Goal: Task Accomplishment & Management: Complete application form

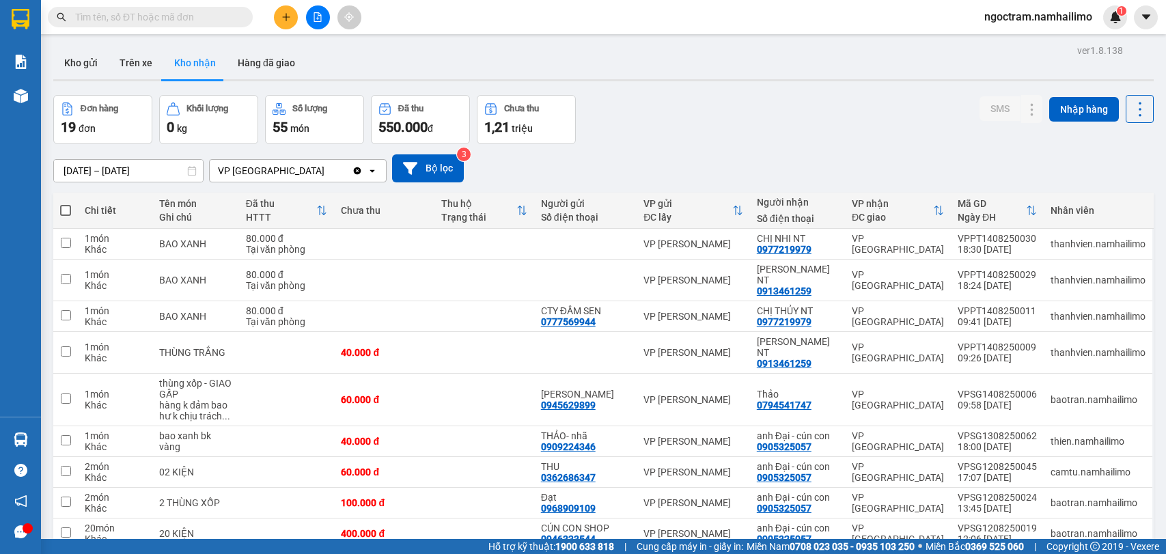
click at [188, 20] on input "text" at bounding box center [155, 17] width 161 height 15
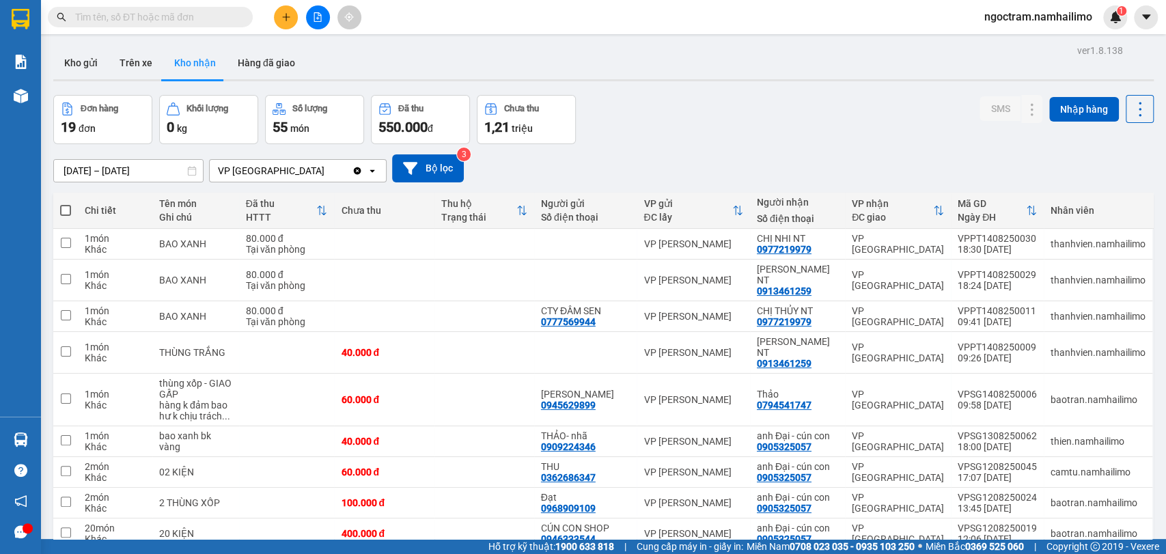
scroll to position [63, 0]
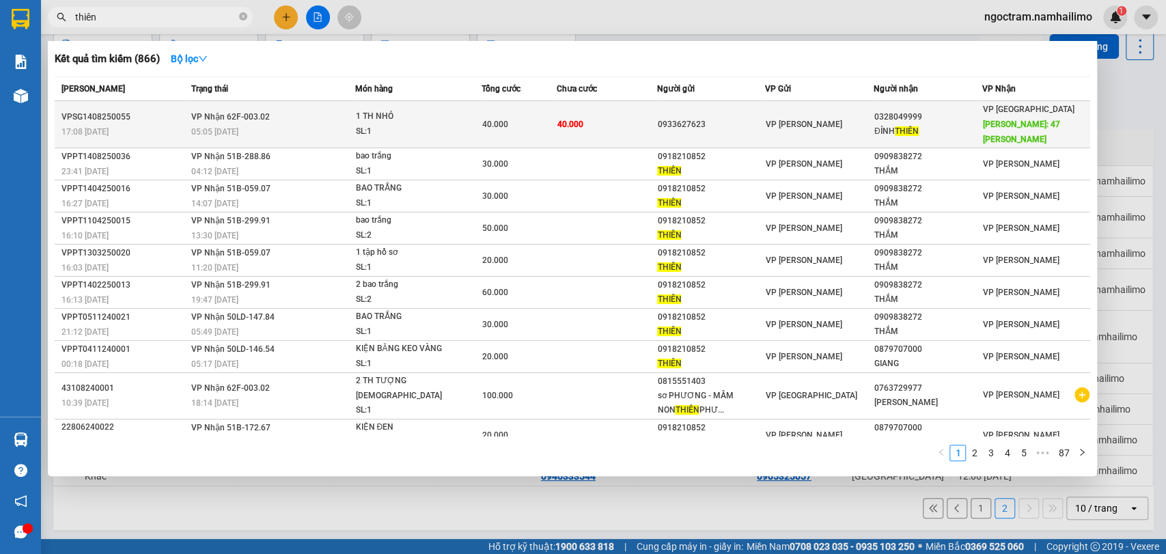
type input "thiên"
click at [896, 124] on div "ĐỈNH THIÊN" at bounding box center [927, 131] width 107 height 14
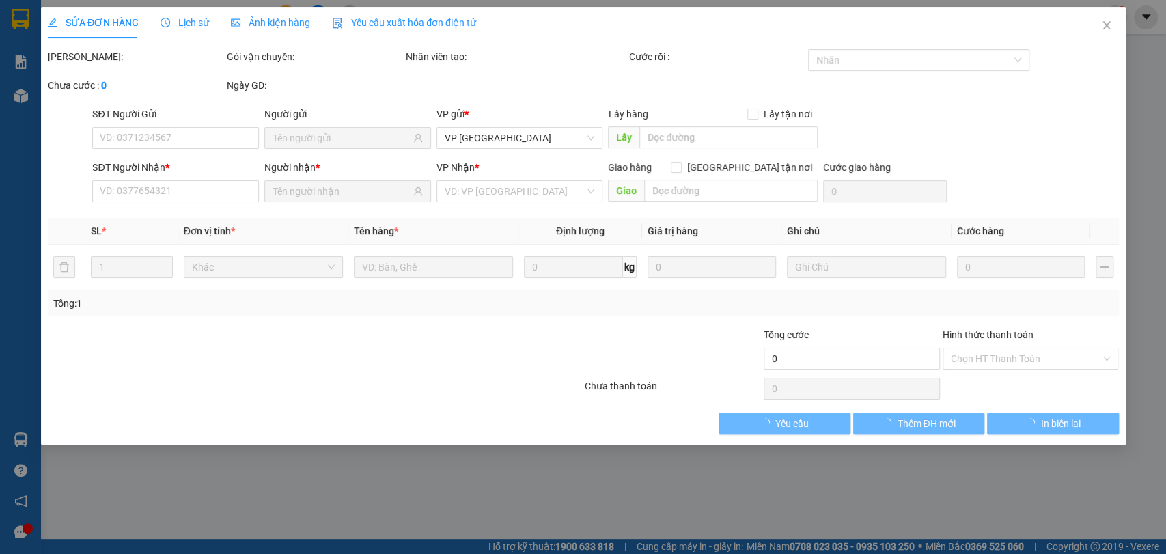
type input "0933627623"
type input "0328049999"
type input "ĐỈNH THIÊN"
type input "47 [PERSON_NAME]"
type input "10.000"
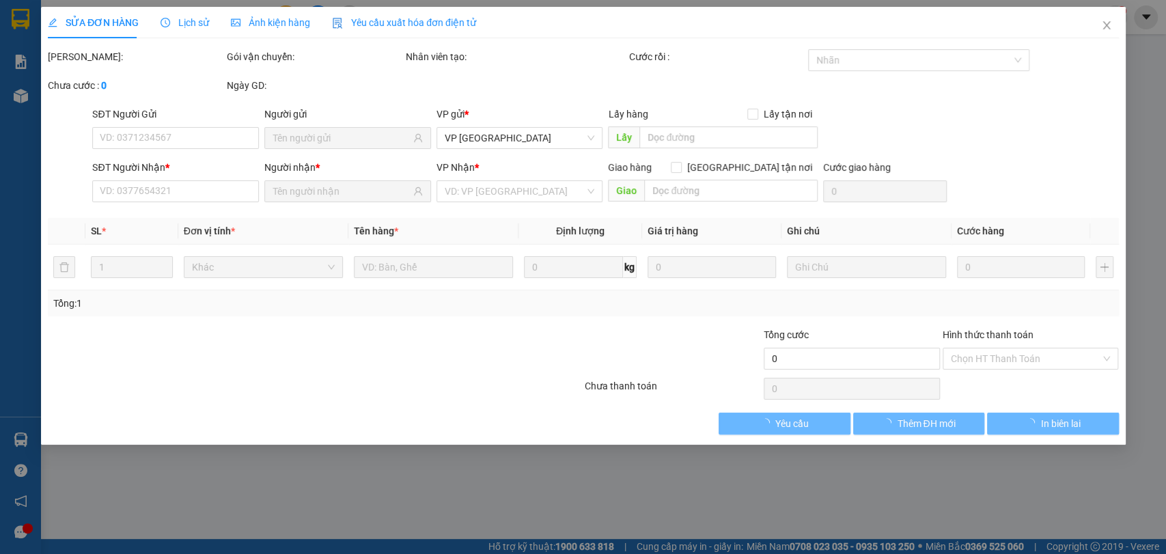
type input "40.000"
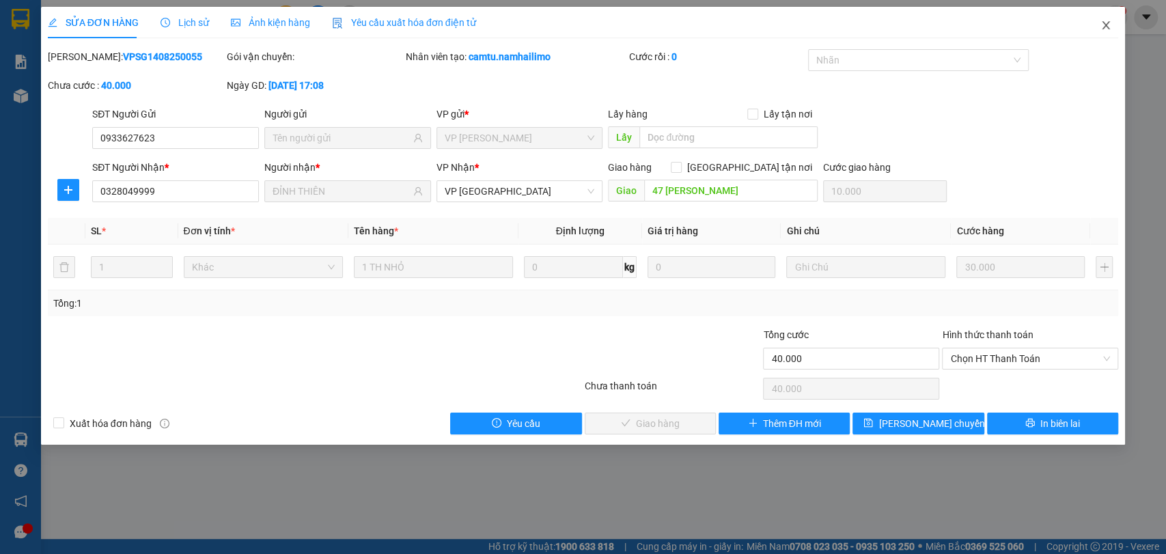
click at [1112, 25] on span "Close" at bounding box center [1105, 26] width 38 height 38
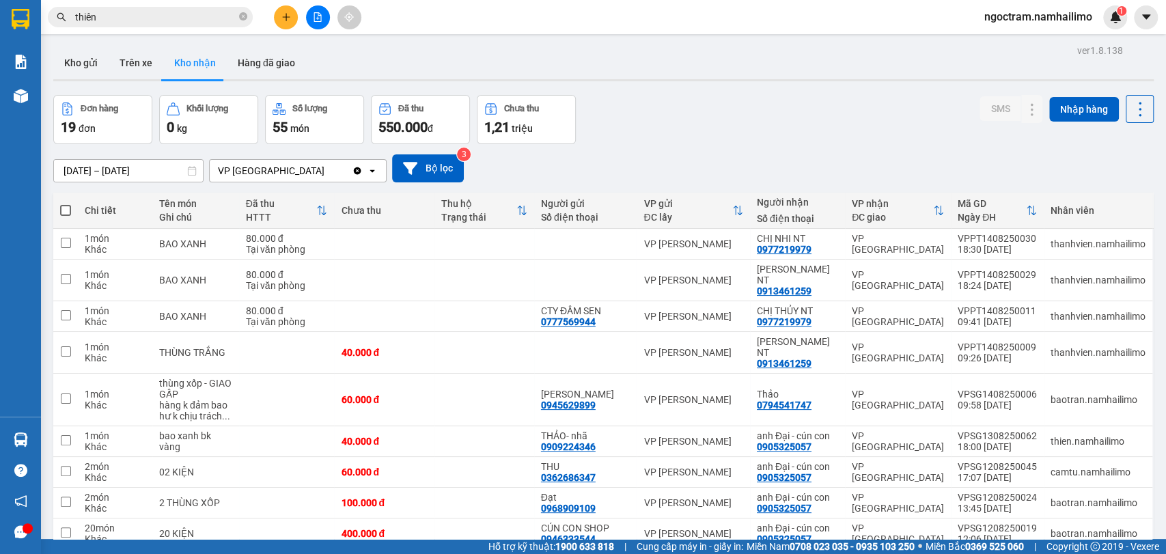
click at [150, 11] on input "thiên" at bounding box center [155, 17] width 161 height 15
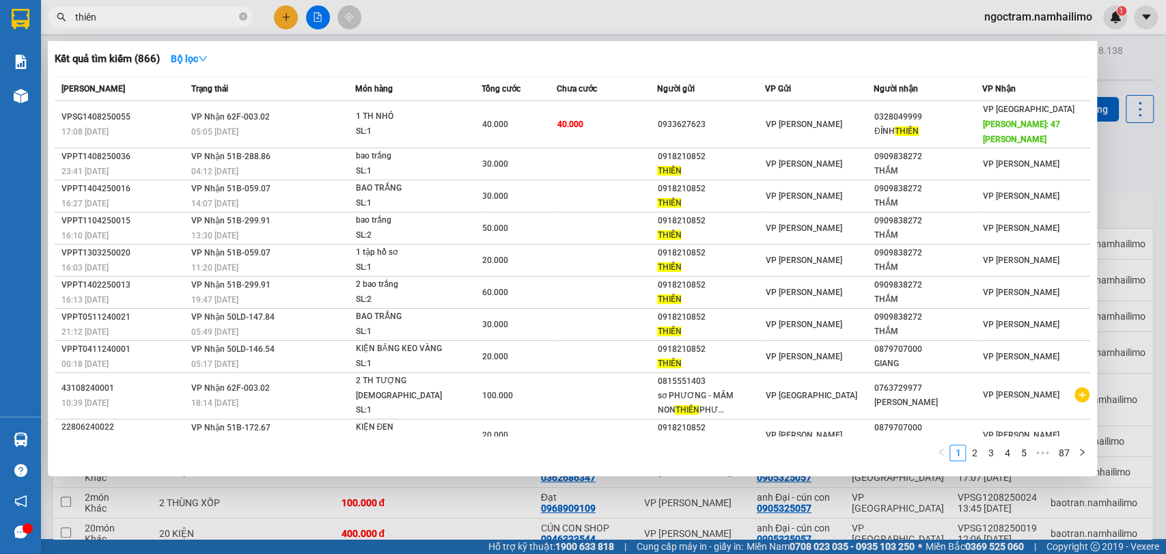
click at [150, 11] on input "thiên" at bounding box center [155, 17] width 161 height 15
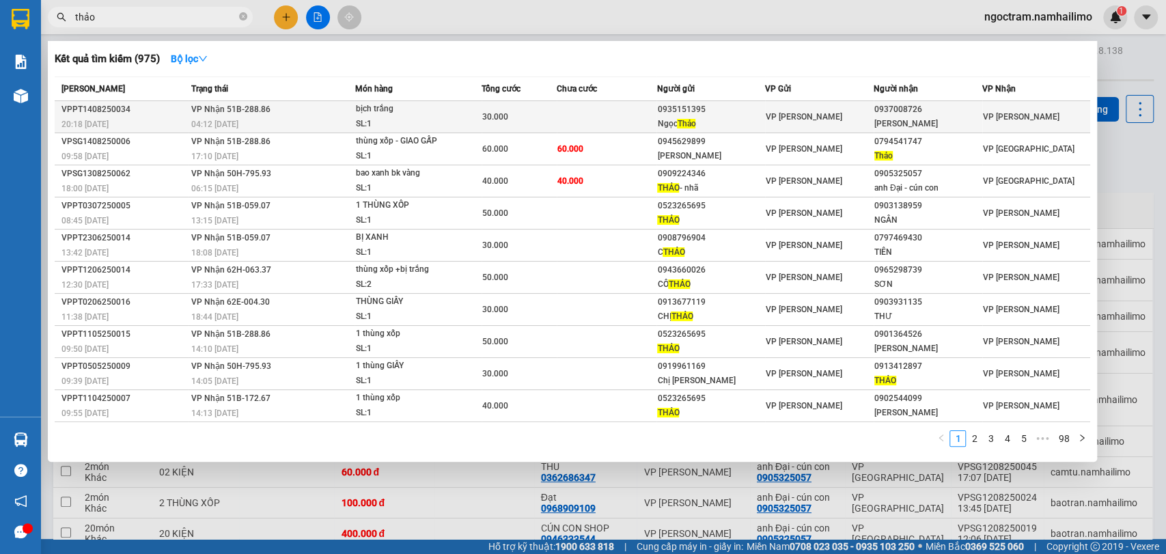
type input "thảo"
click at [694, 122] on span "Thảo" at bounding box center [686, 124] width 18 height 10
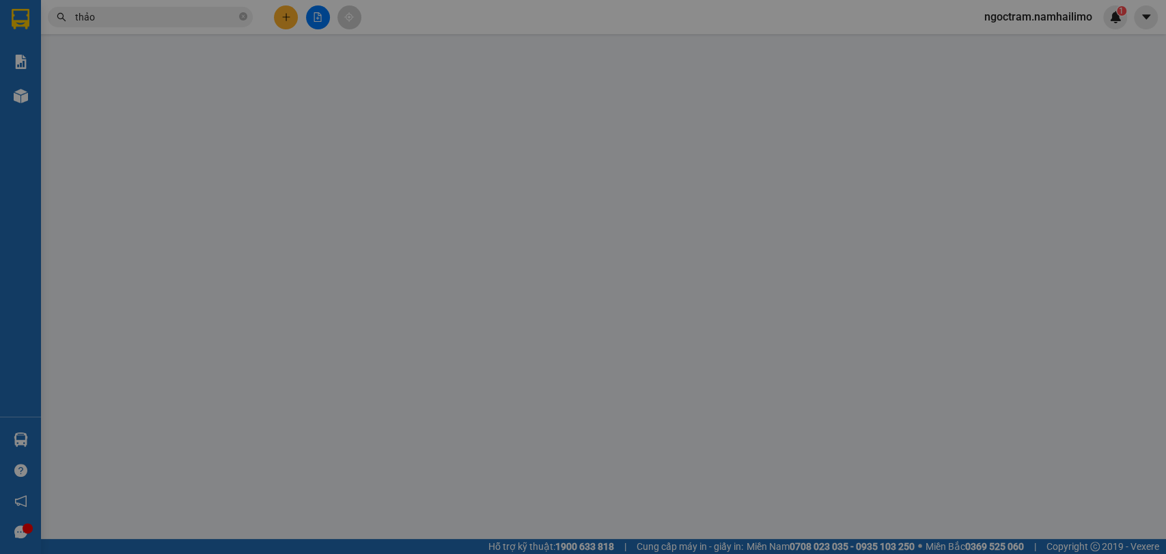
type input "0935151395"
type input "[PERSON_NAME]"
type input "0937008726"
type input "[PERSON_NAME]"
type input "30.000"
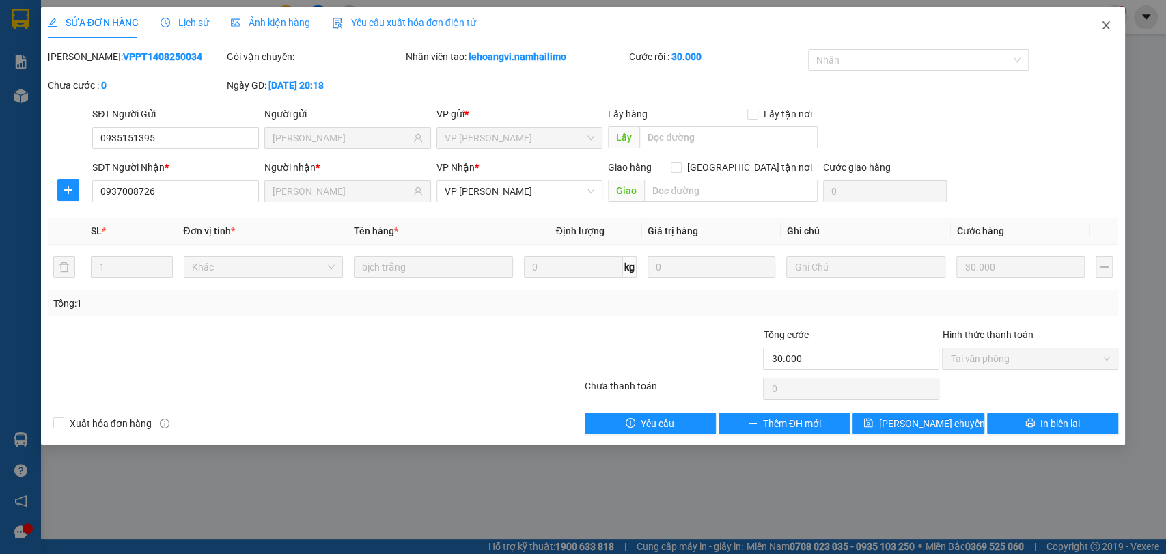
click at [1117, 30] on span "Close" at bounding box center [1105, 26] width 38 height 38
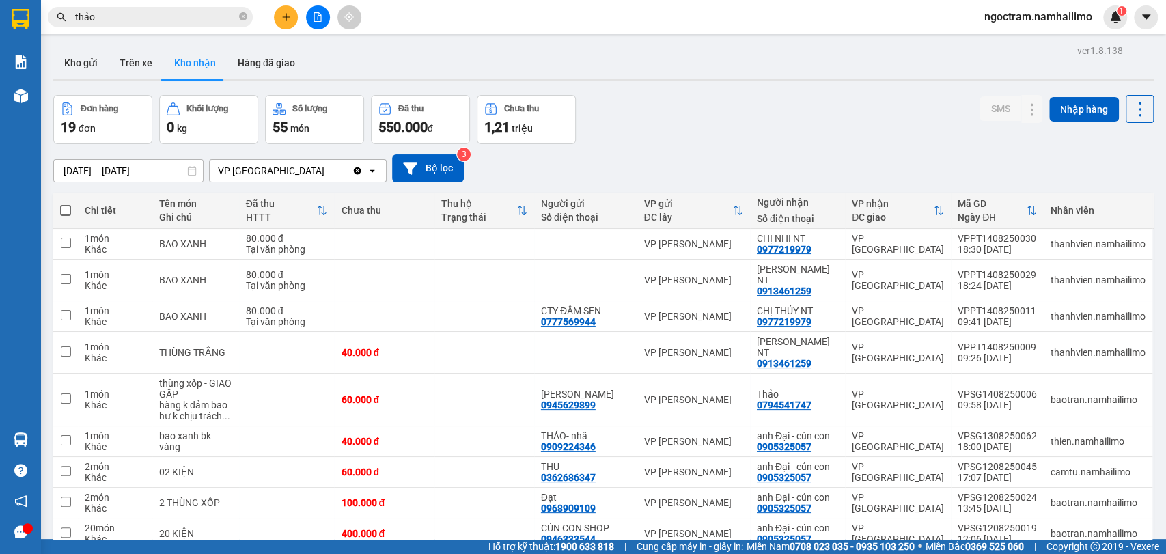
click at [104, 24] on input "thảo" at bounding box center [155, 17] width 161 height 15
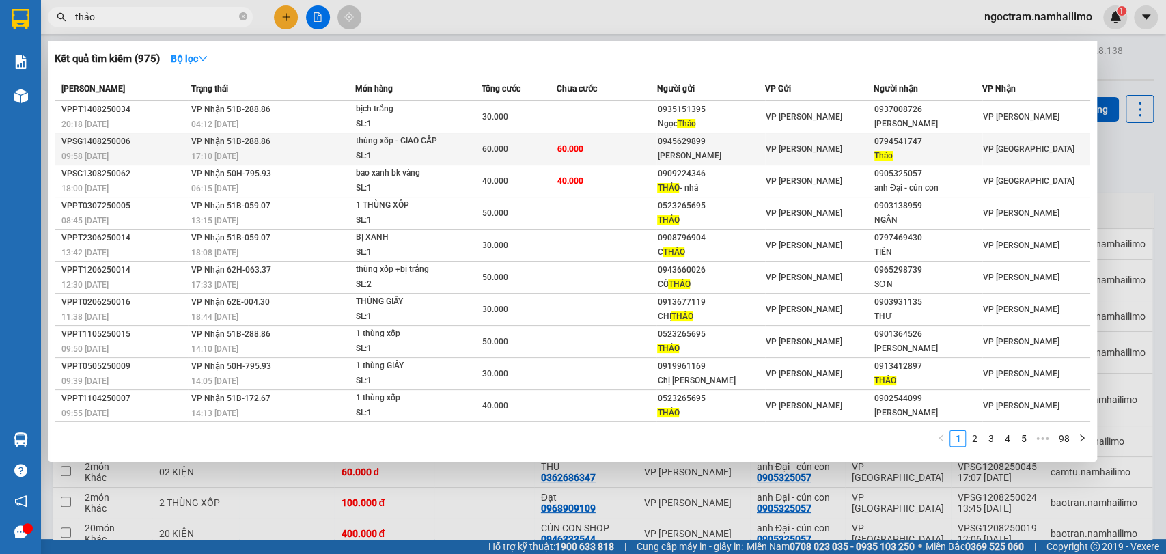
click at [629, 149] on td "60.000" at bounding box center [607, 149] width 100 height 32
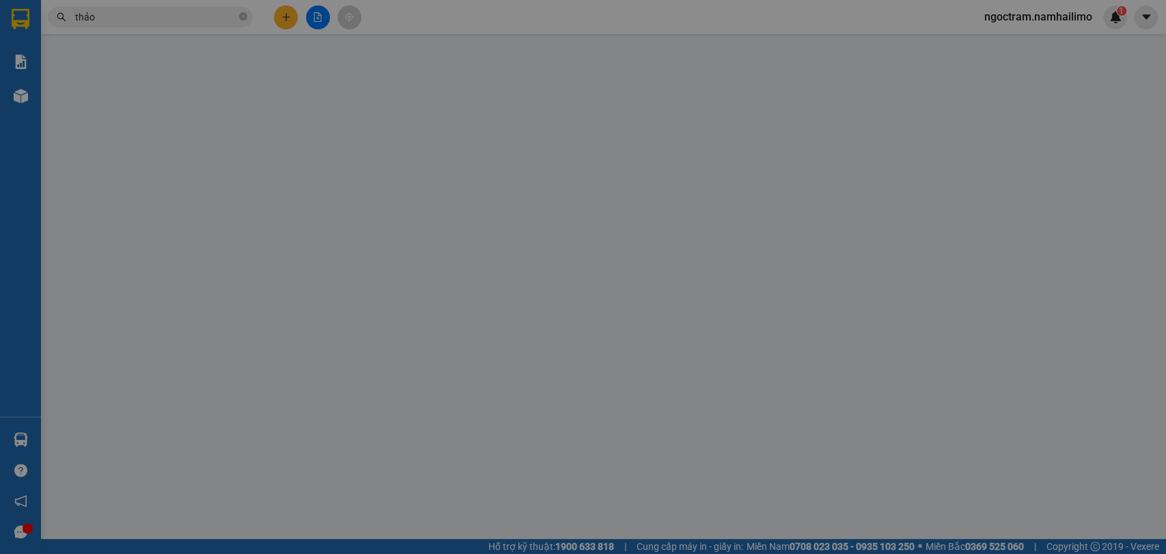
type input "0945629899"
type input "[PERSON_NAME]"
type input "0794541747"
type input "Thảo"
type input "60.000"
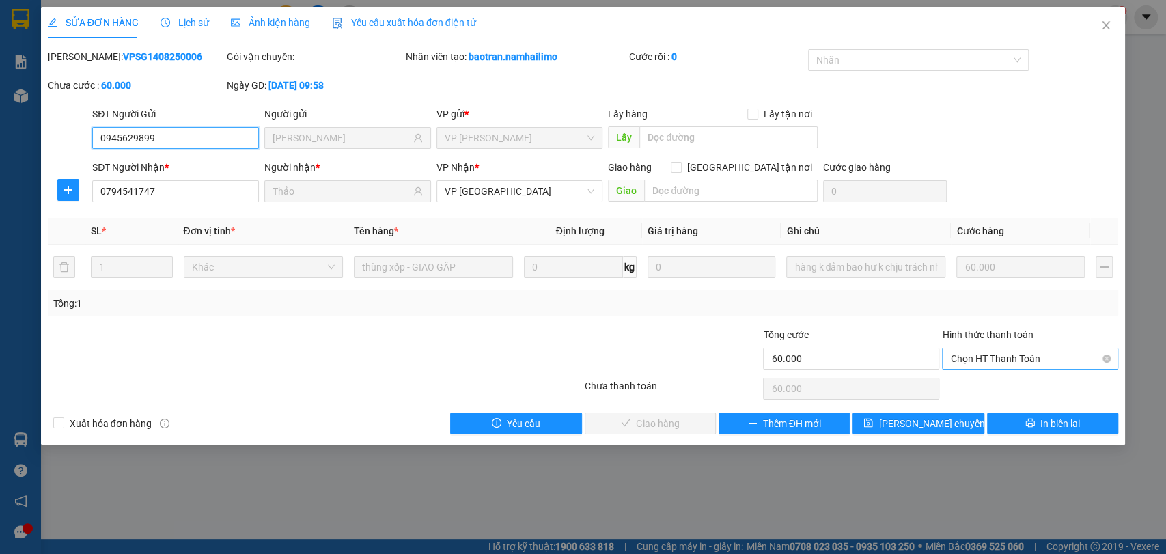
click at [983, 352] on span "Chọn HT Thanh Toán" at bounding box center [1030, 358] width 160 height 20
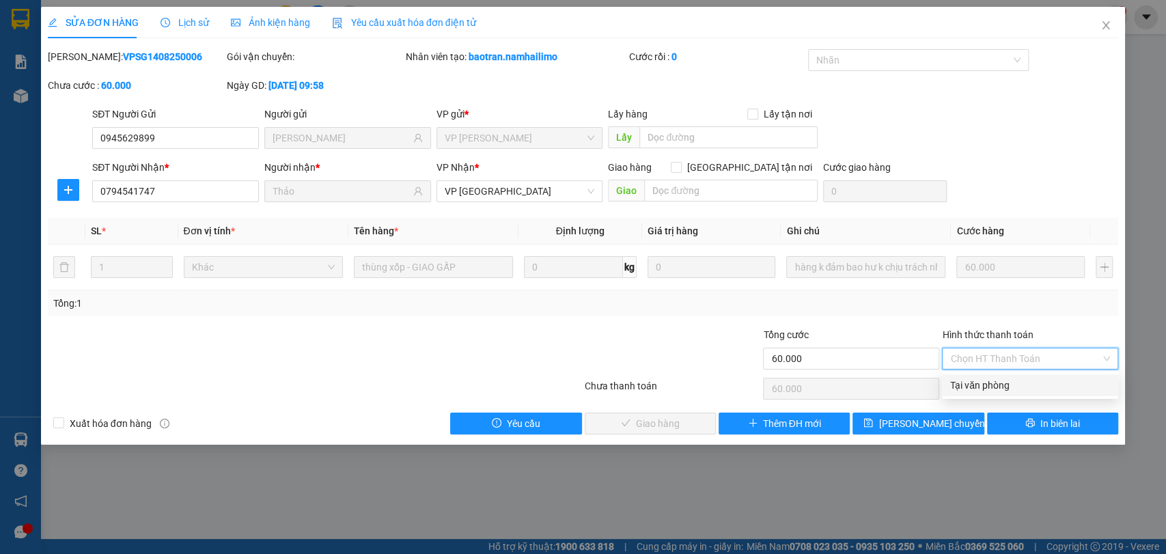
click at [989, 378] on div "Tại văn phòng" at bounding box center [1030, 385] width 160 height 15
type input "0"
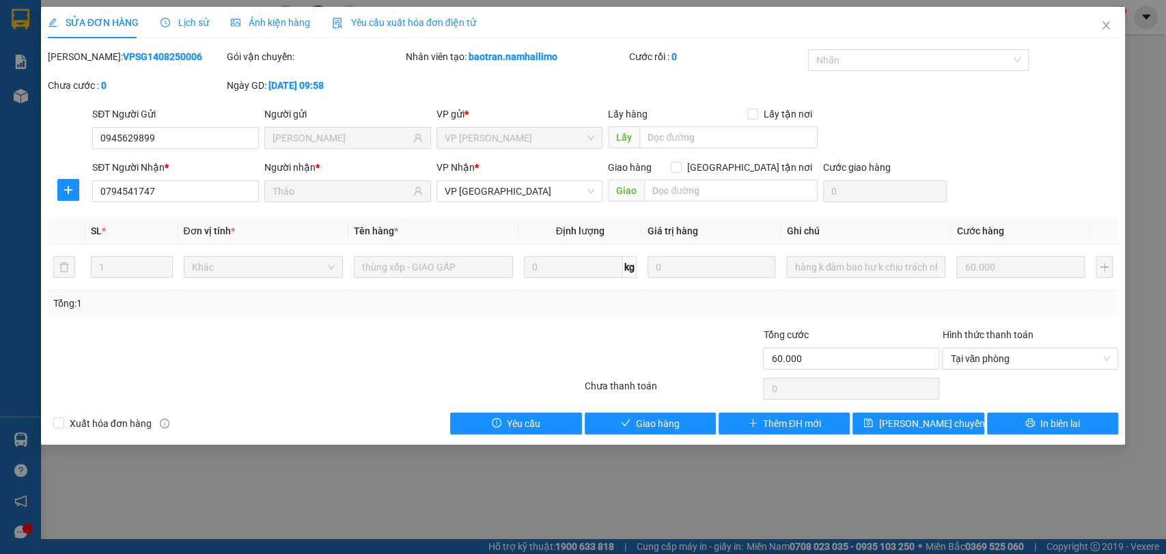
click at [661, 327] on div at bounding box center [671, 351] width 179 height 48
click at [677, 424] on span "Giao hàng" at bounding box center [658, 423] width 44 height 15
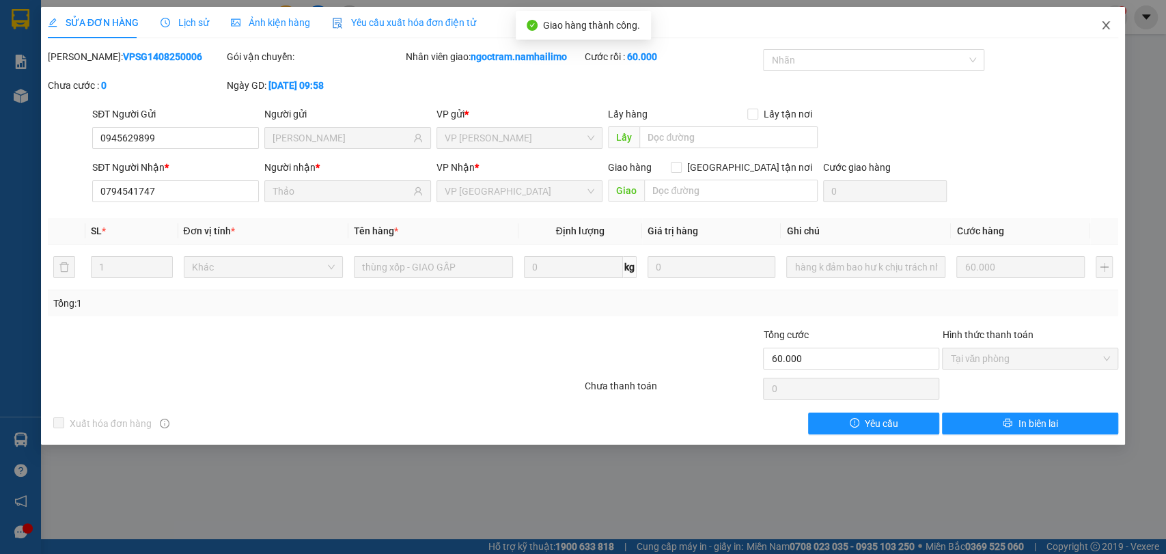
click at [1108, 25] on icon "close" at bounding box center [1105, 25] width 11 height 11
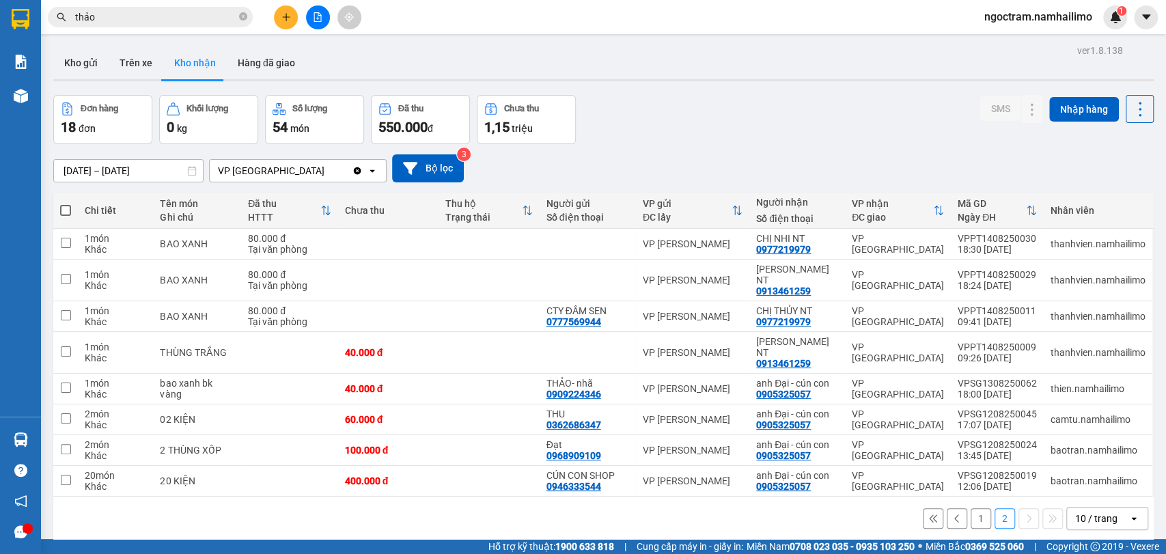
click at [970, 508] on button "1" at bounding box center [980, 518] width 20 height 20
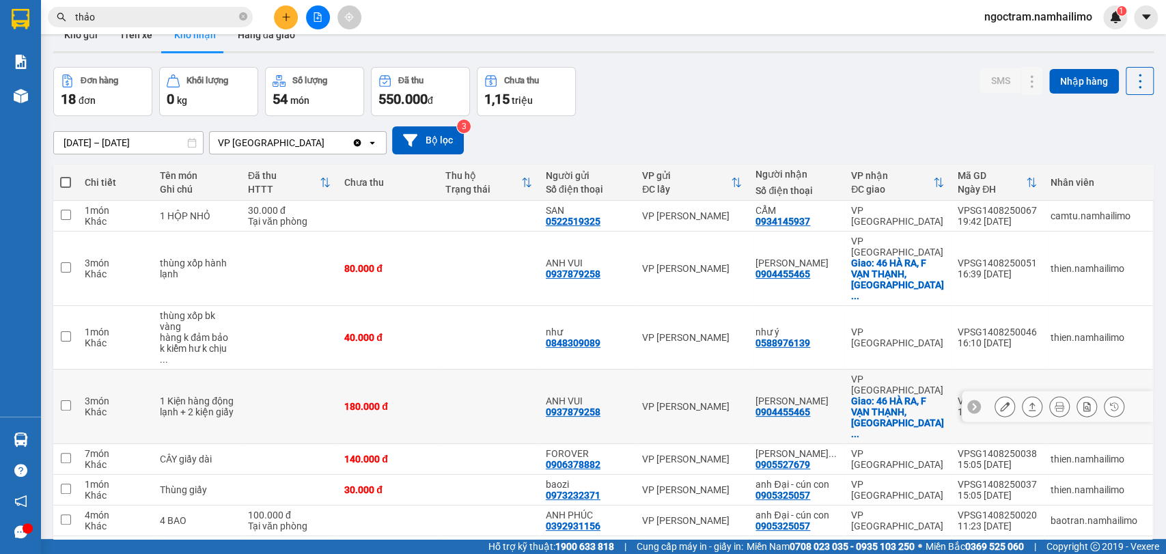
scroll to position [76, 0]
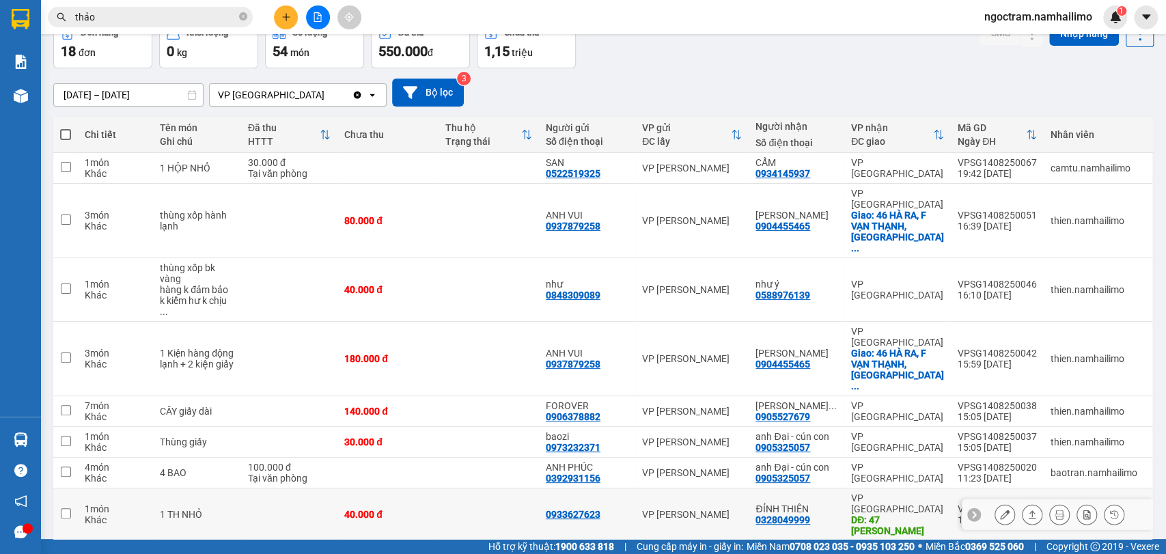
click at [838, 488] on td "ĐỈNH THIÊN 0328049999" at bounding box center [796, 514] width 96 height 53
checkbox input "true"
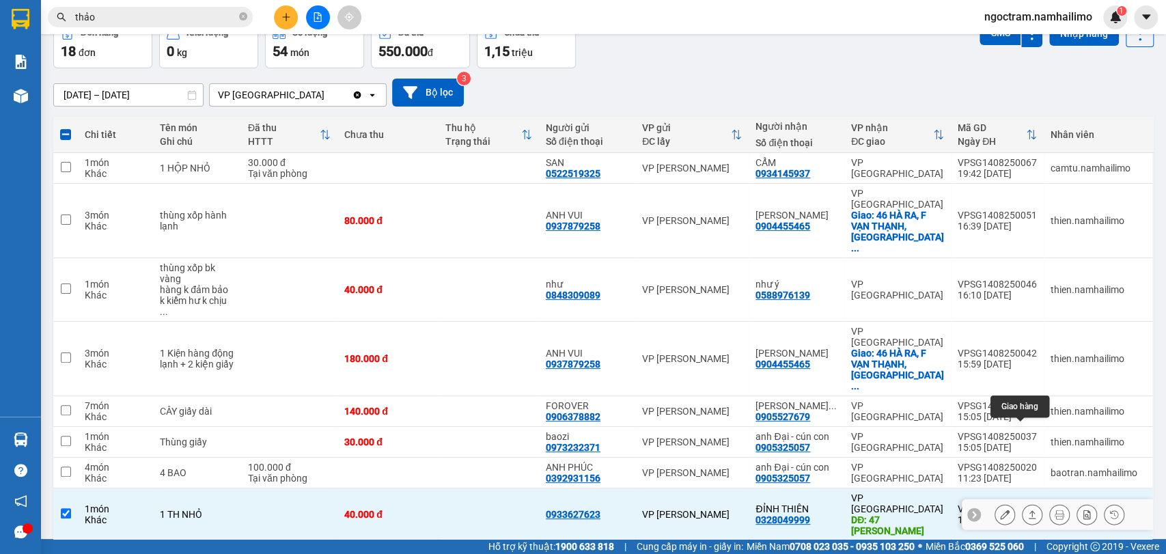
click at [1000, 509] on icon at bounding box center [1005, 514] width 10 height 10
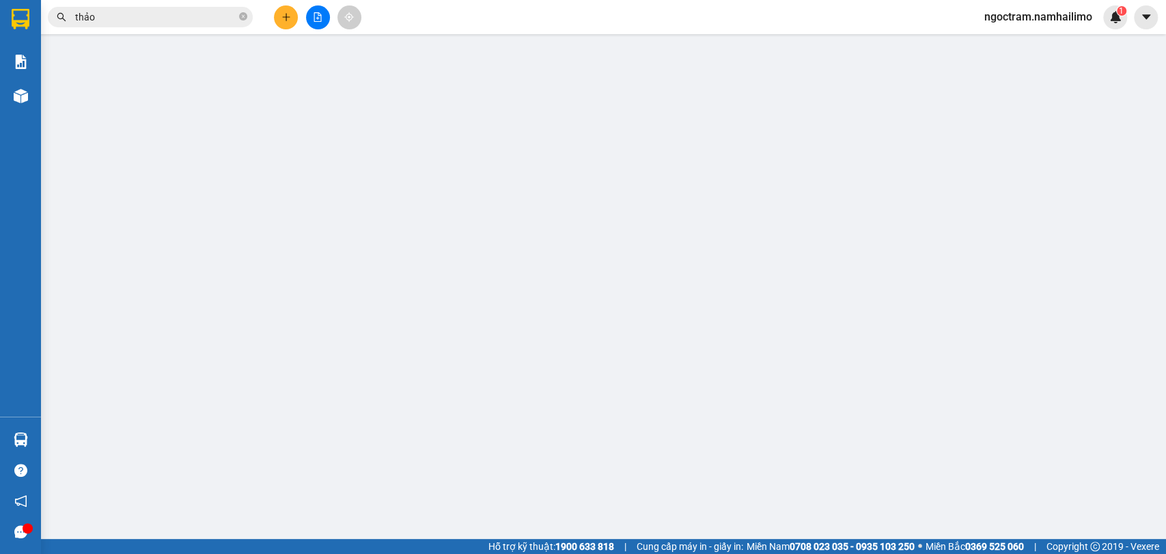
type input "0933627623"
type input "0328049999"
type input "ĐỈNH THIÊN"
type input "47 [PERSON_NAME]"
type input "10.000"
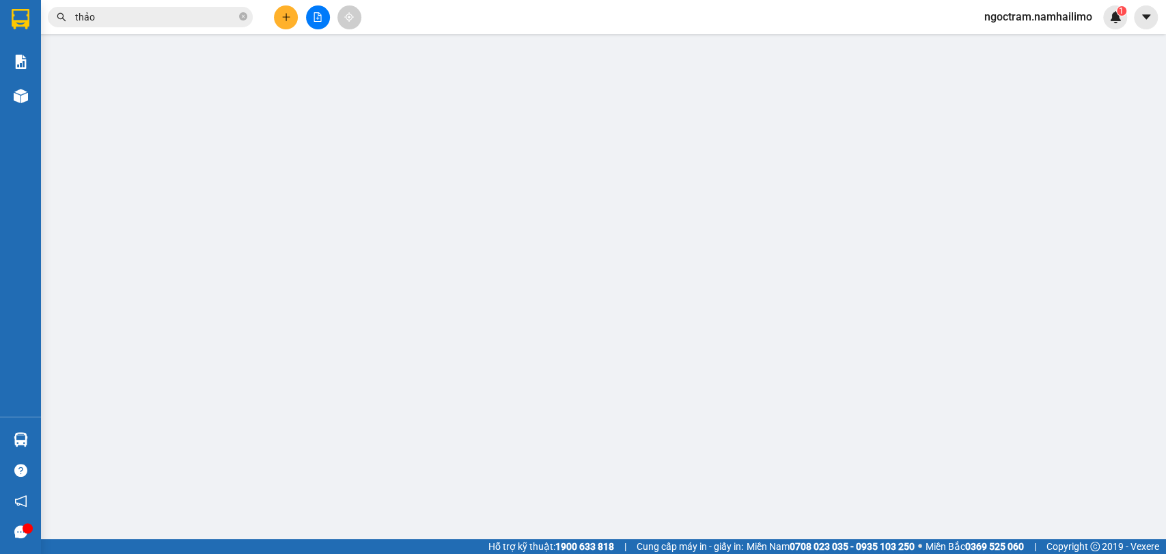
type input "40.000"
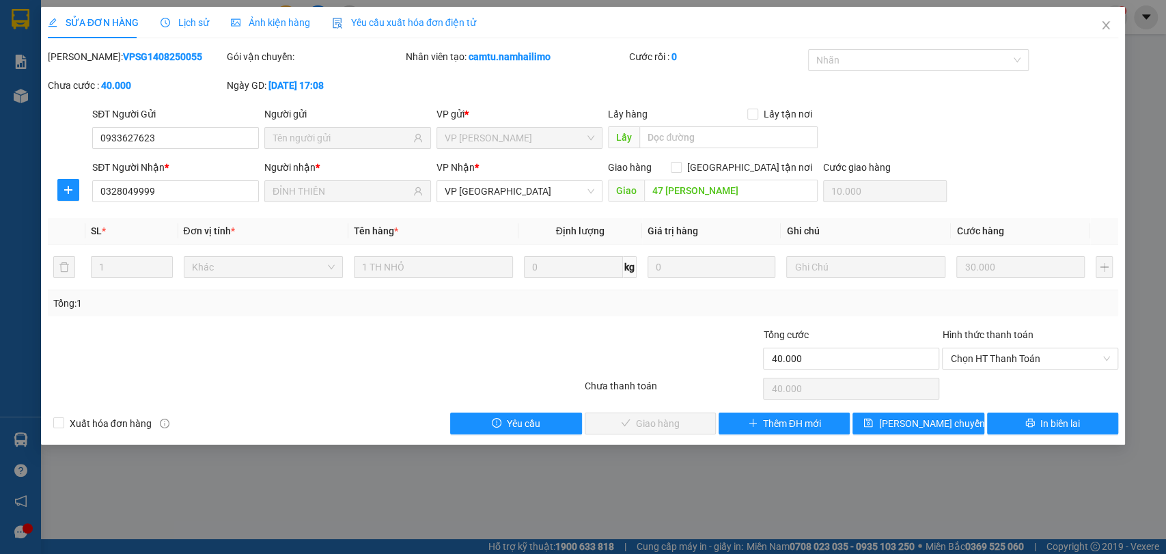
click at [178, 55] on div "[PERSON_NAME]: VPSG1408250055" at bounding box center [136, 56] width 176 height 15
drag, startPoint x: 79, startPoint y: 57, endPoint x: 175, endPoint y: 63, distance: 96.5
click at [175, 63] on div "[PERSON_NAME]: VPSG1408250055" at bounding box center [136, 56] width 176 height 15
copy b "VPSG1408250055"
click at [1101, 20] on icon "close" at bounding box center [1105, 25] width 11 height 11
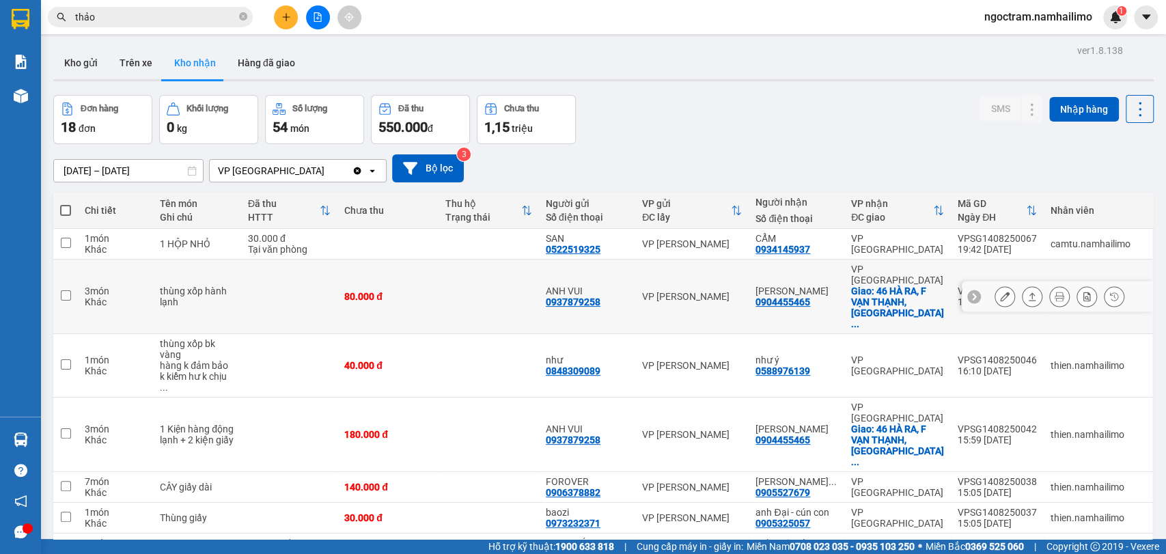
scroll to position [76, 0]
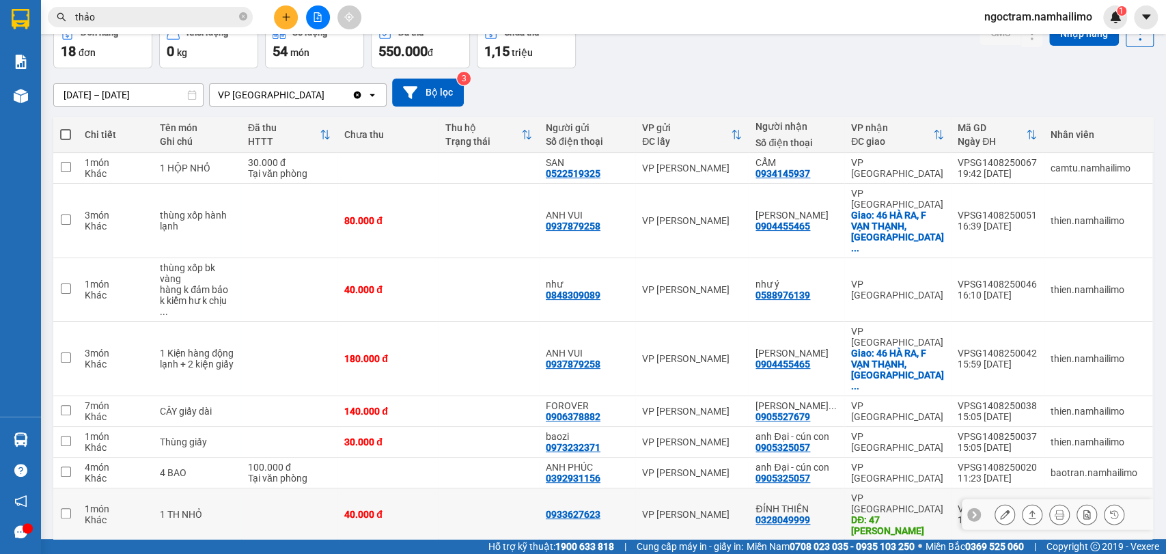
click at [1000, 503] on button at bounding box center [1004, 515] width 19 height 24
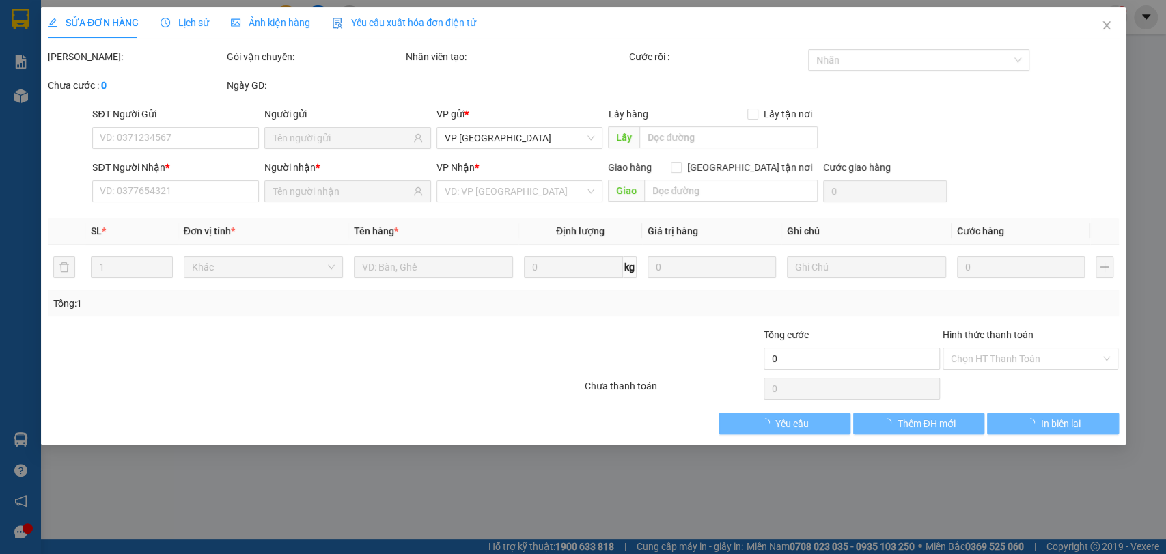
type input "0933627623"
type input "KHÁCH TỰ RA VP LẤY"
type input "0328049999"
type input "ĐỈNH THIÊN"
type input "30.000"
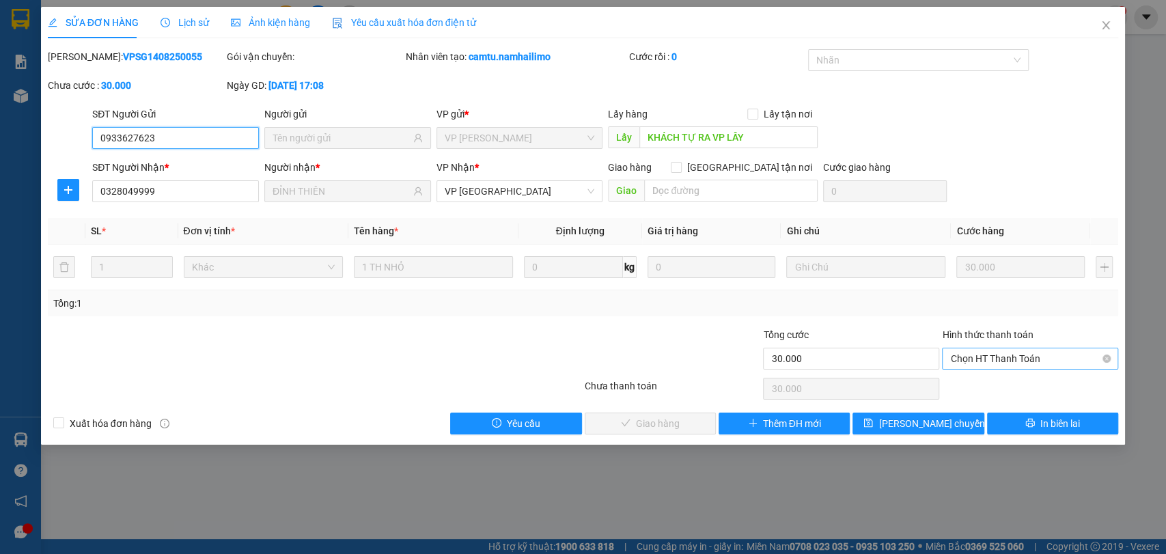
click at [993, 358] on span "Chọn HT Thanh Toán" at bounding box center [1030, 358] width 160 height 20
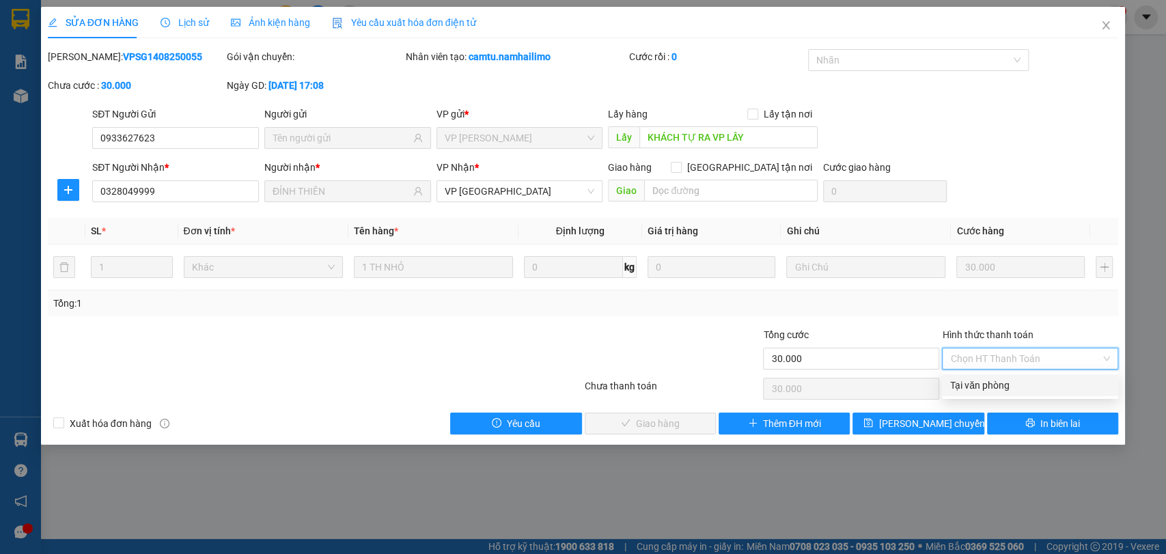
click at [987, 391] on div "Tại văn phòng" at bounding box center [1030, 385] width 160 height 15
type input "0"
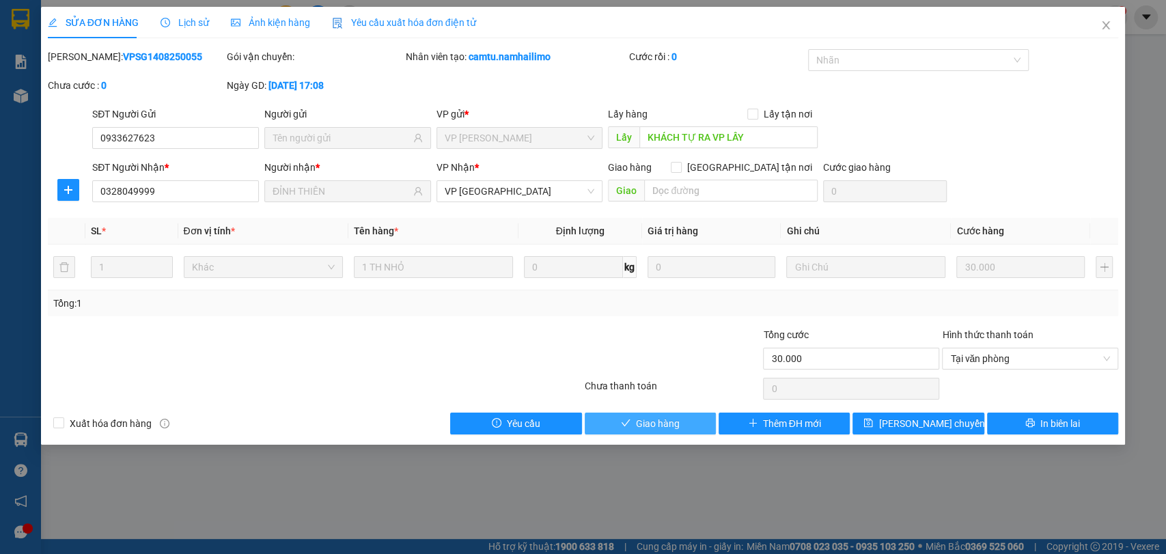
click at [638, 416] on span "Giao hàng" at bounding box center [658, 423] width 44 height 15
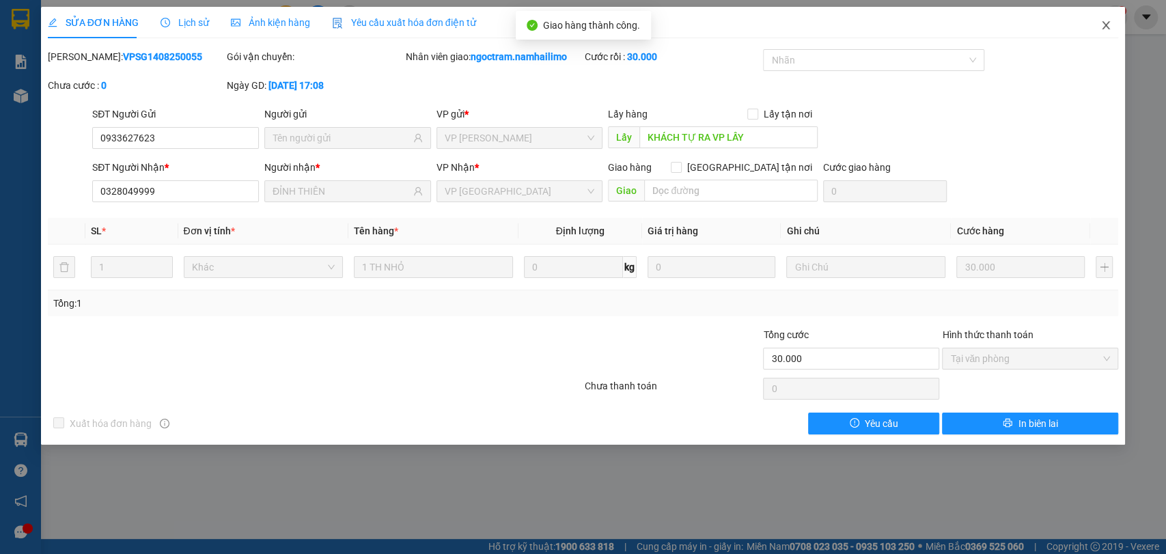
click at [1103, 29] on icon "close" at bounding box center [1106, 25] width 8 height 8
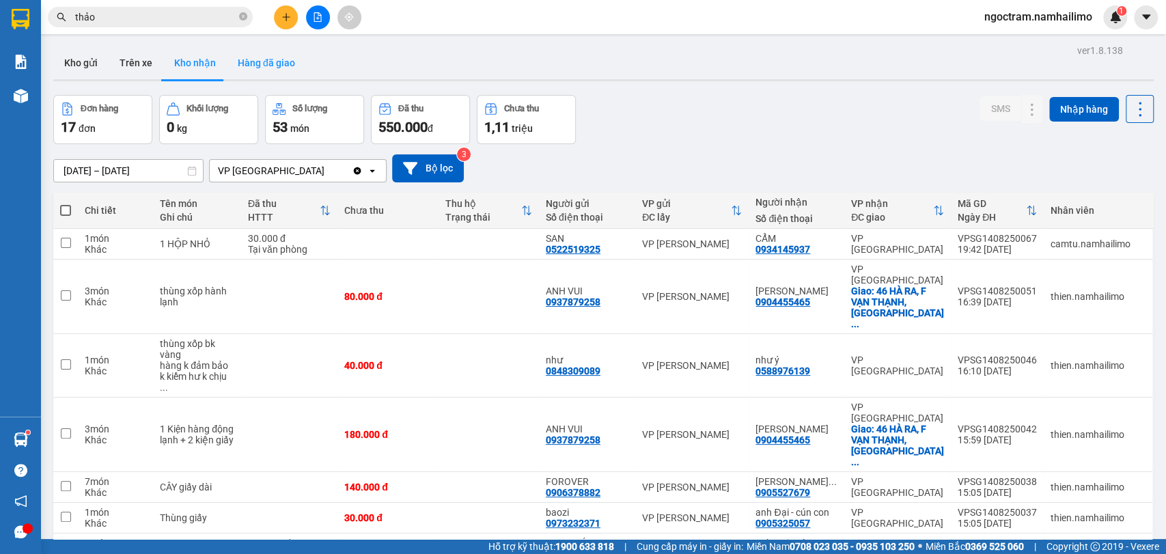
click at [257, 56] on button "Hàng đã giao" at bounding box center [266, 62] width 79 height 33
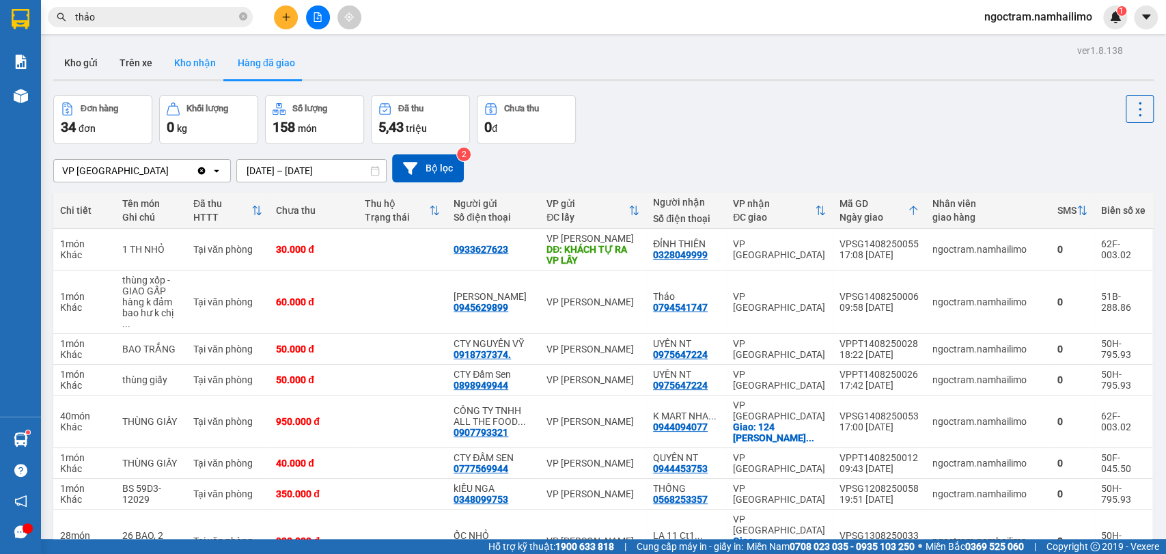
click at [208, 55] on button "Kho nhận" at bounding box center [195, 62] width 64 height 33
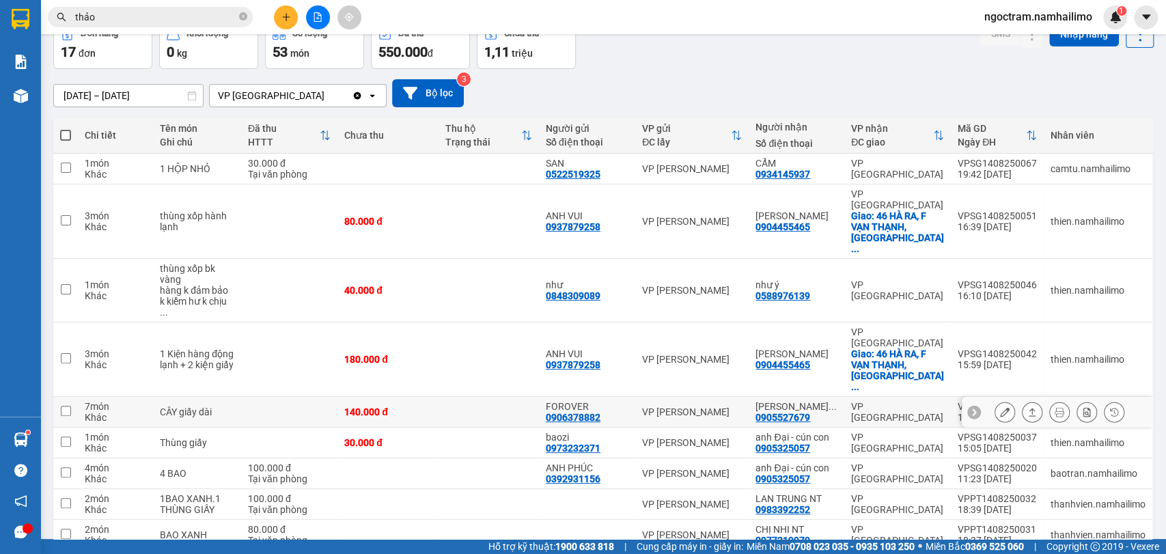
scroll to position [76, 0]
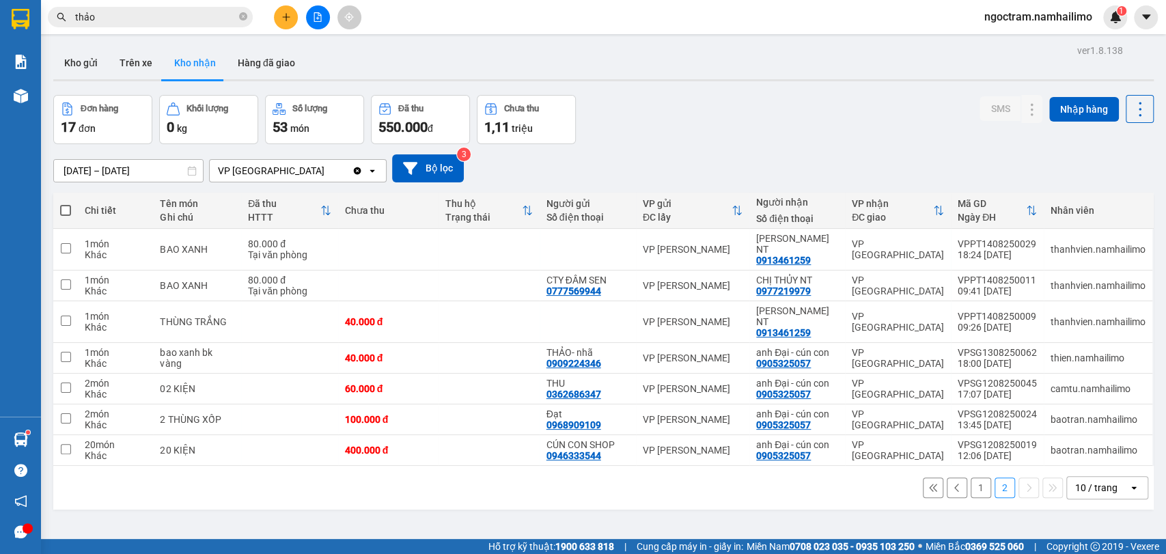
scroll to position [0, 0]
click at [268, 62] on button "Hàng đã giao" at bounding box center [266, 62] width 79 height 33
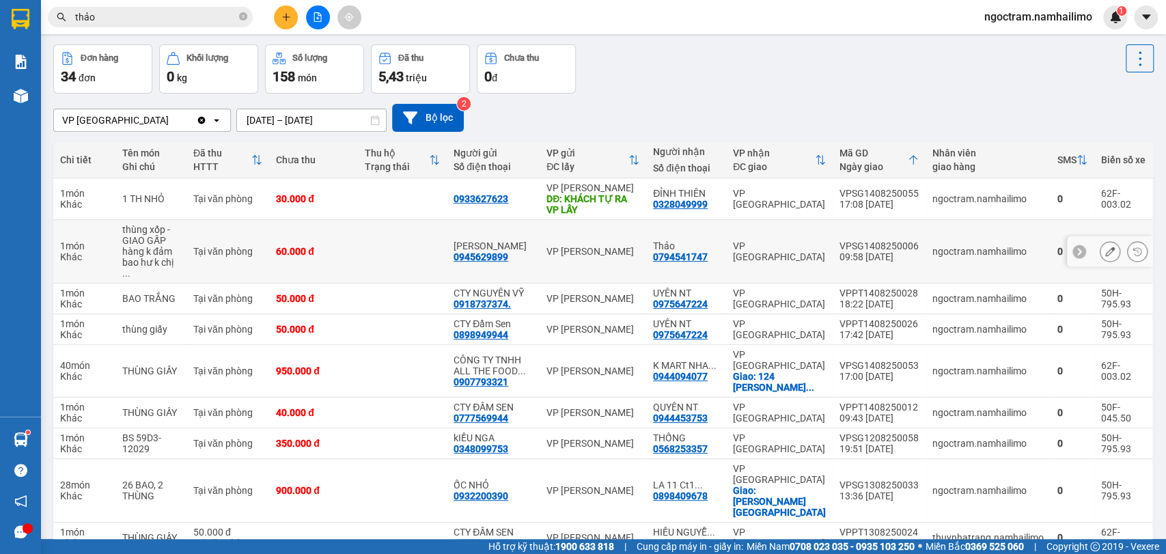
scroll to position [107, 0]
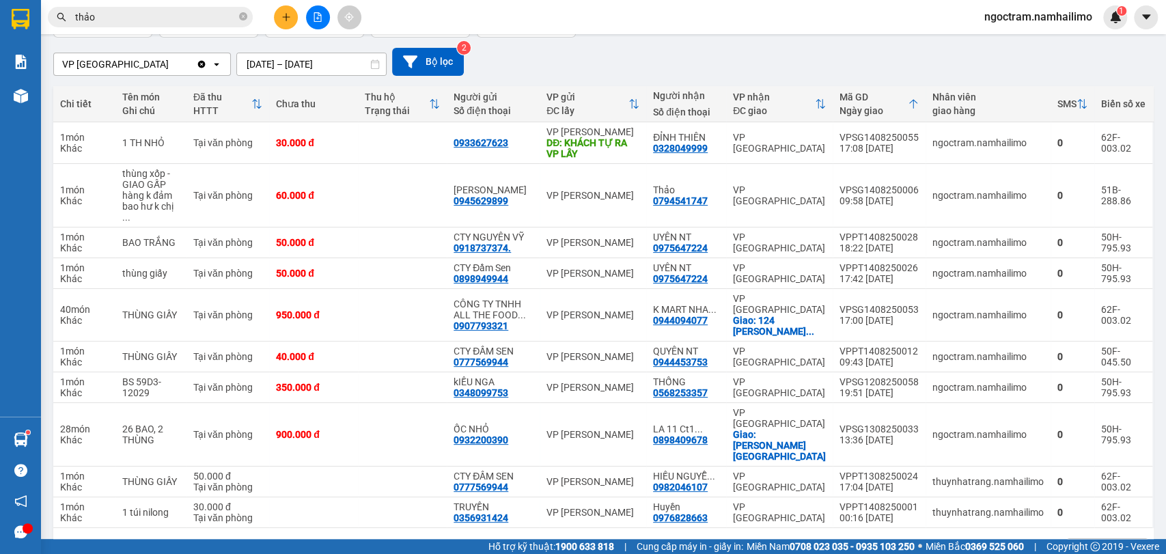
click at [949, 539] on button "2" at bounding box center [956, 549] width 20 height 20
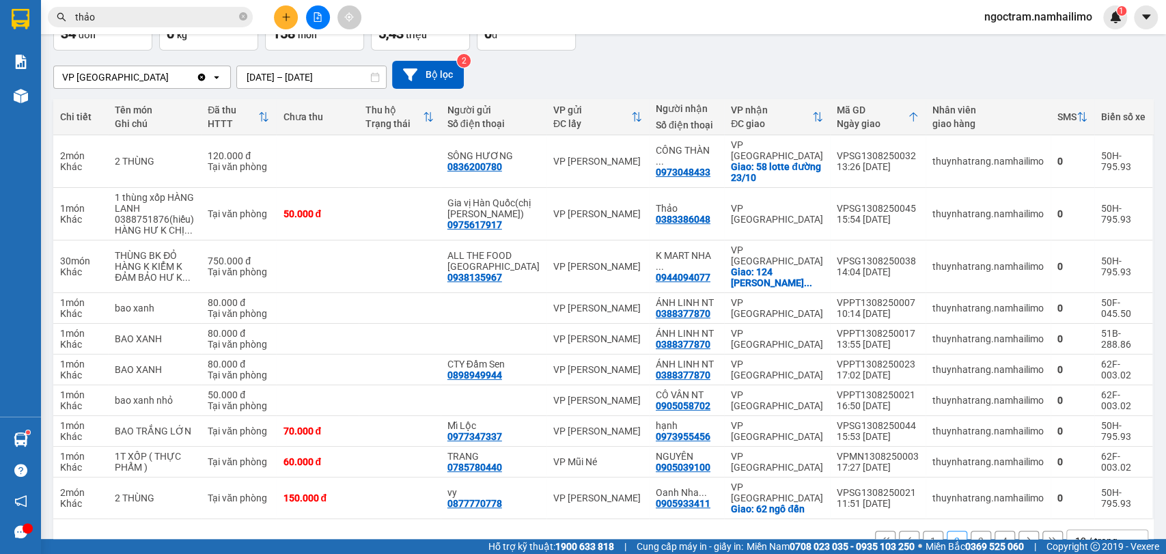
scroll to position [96, 0]
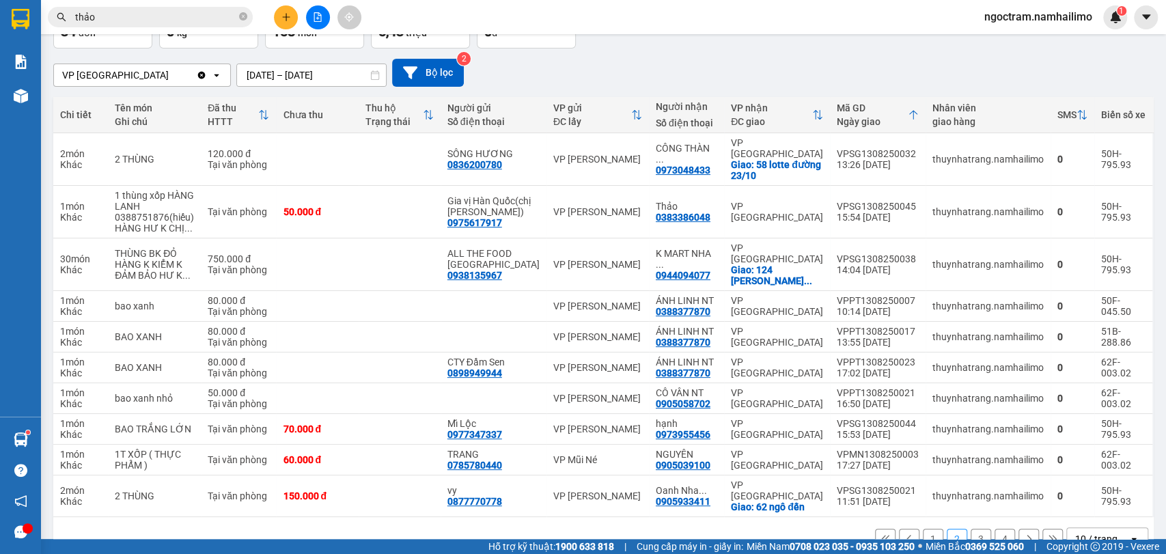
click at [970, 529] on button "3" at bounding box center [980, 539] width 20 height 20
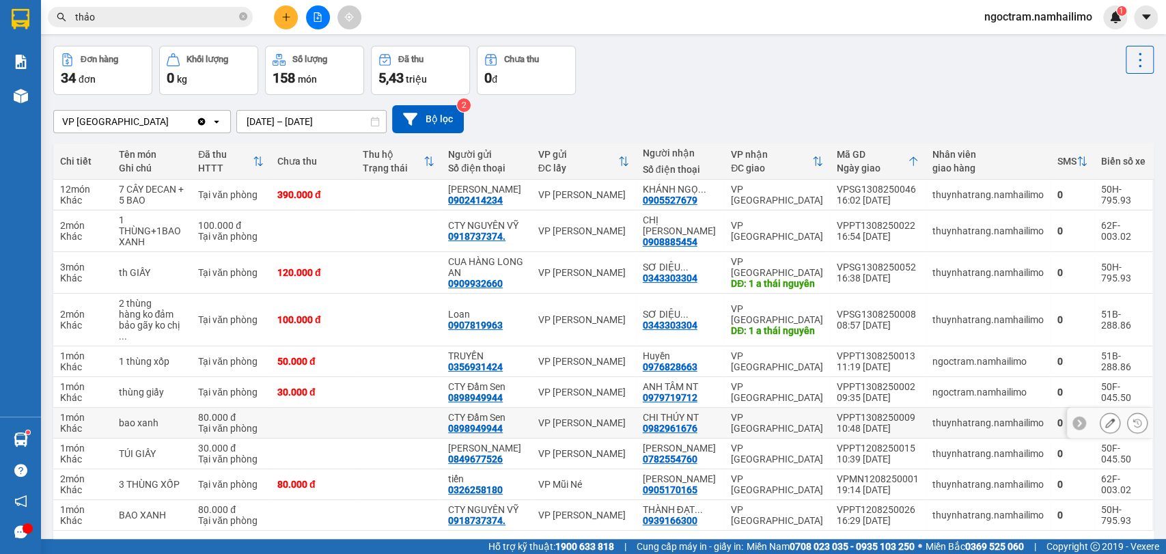
scroll to position [0, 0]
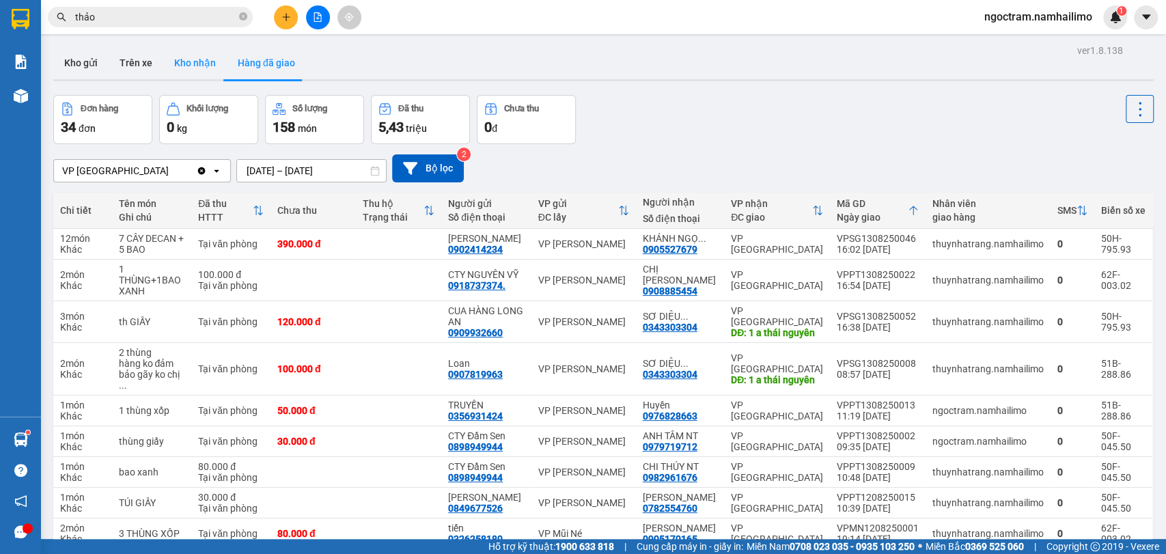
click at [209, 56] on button "Kho nhận" at bounding box center [195, 62] width 64 height 33
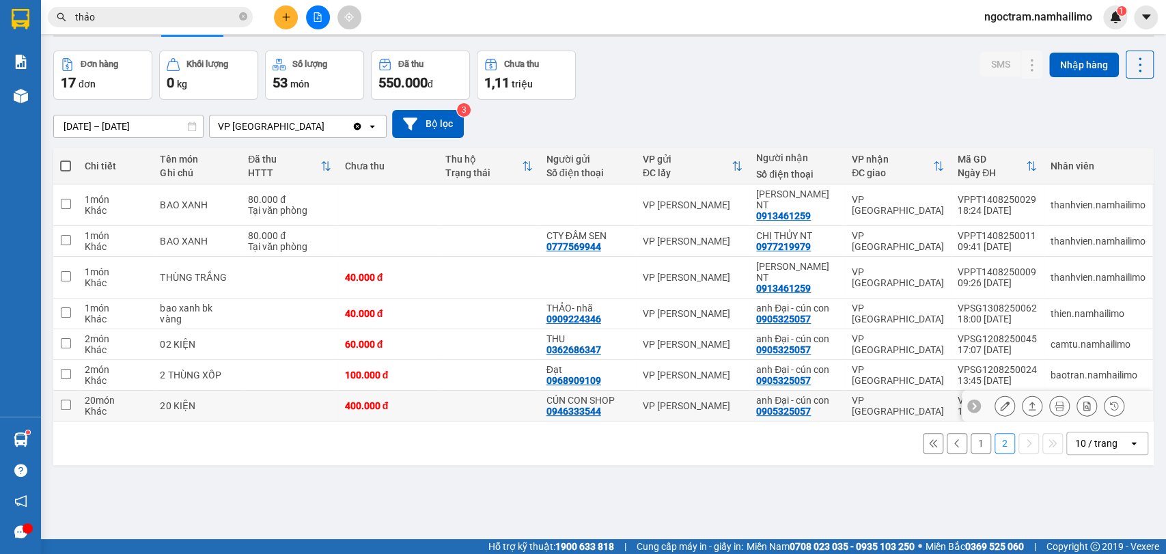
scroll to position [63, 0]
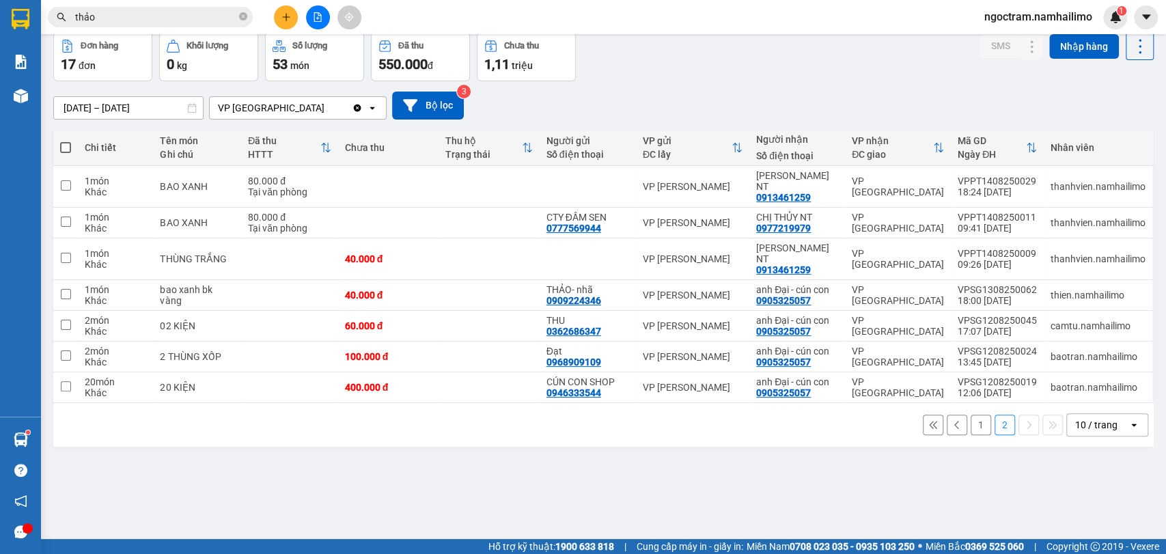
click at [972, 414] on button "1" at bounding box center [980, 424] width 20 height 20
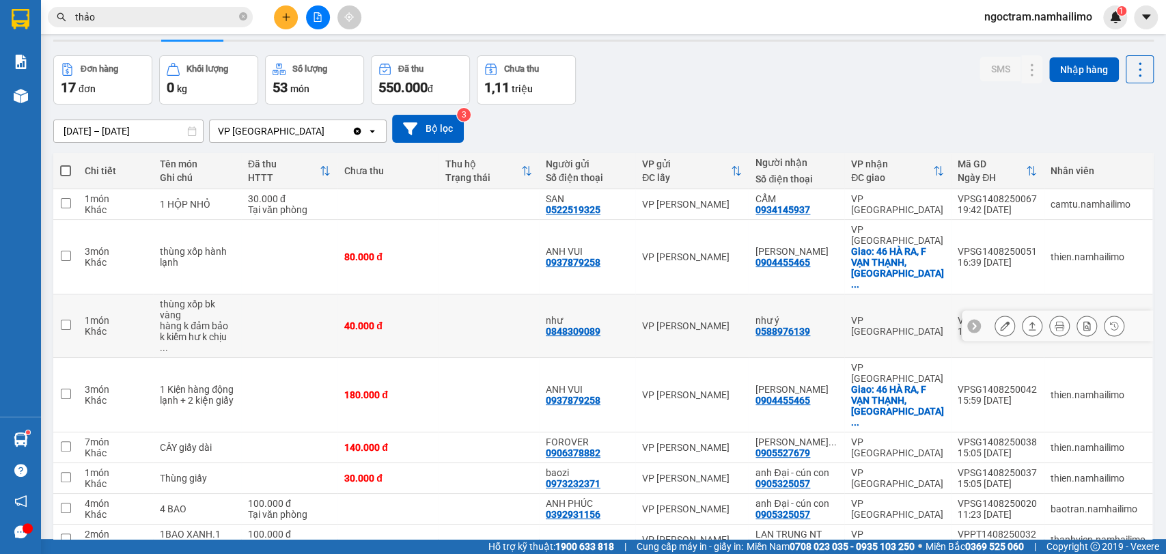
scroll to position [76, 0]
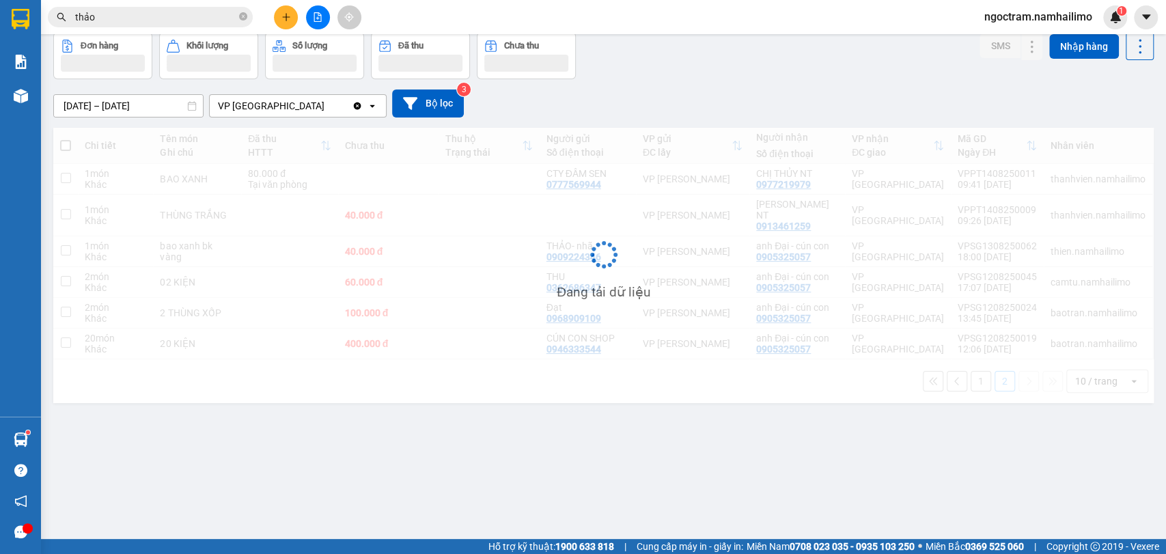
scroll to position [63, 0]
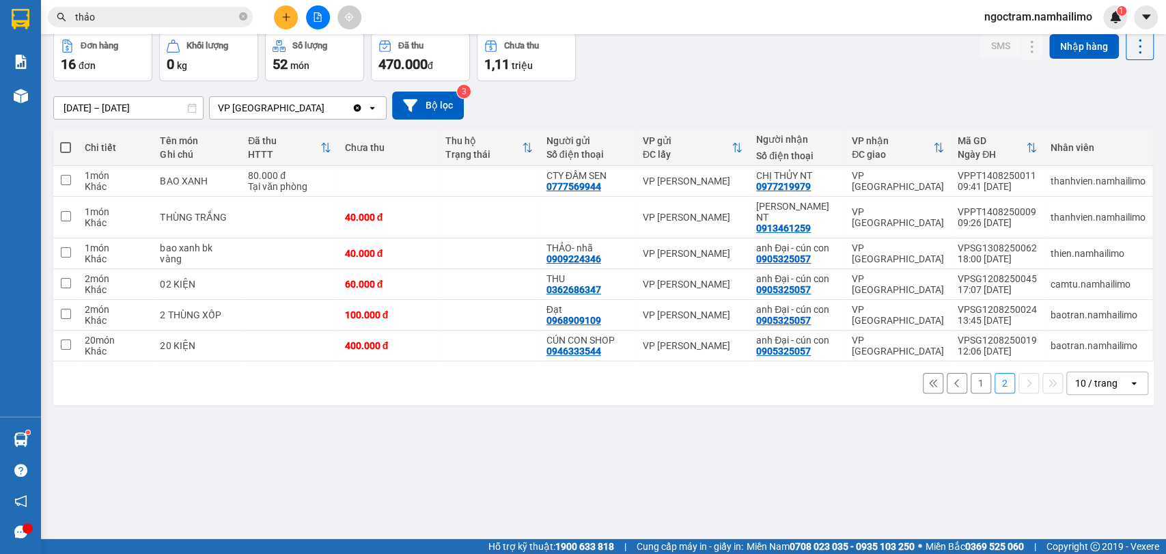
click at [978, 374] on button "1" at bounding box center [980, 383] width 20 height 20
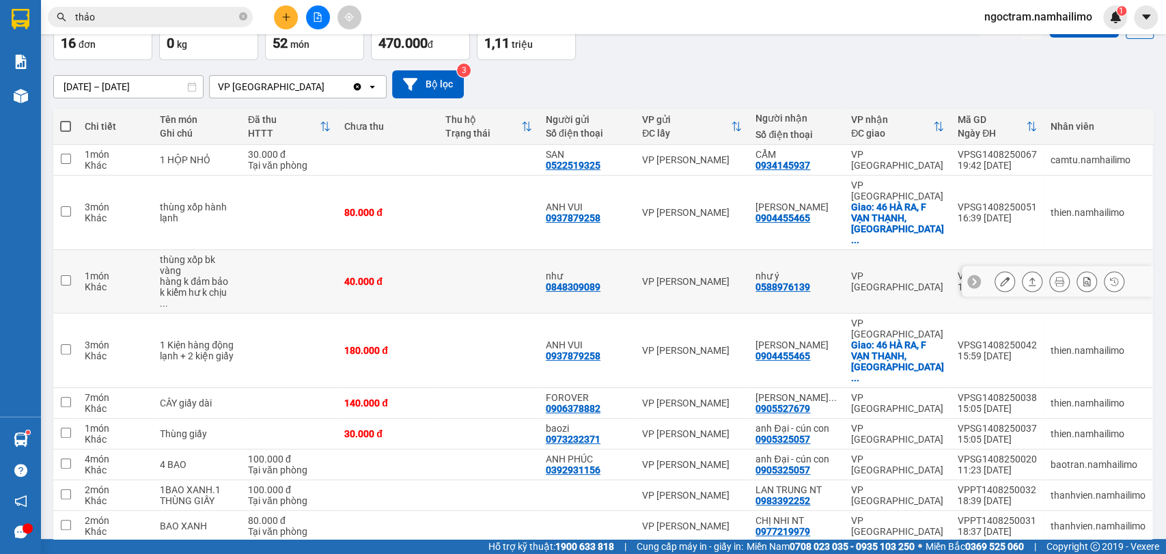
scroll to position [96, 0]
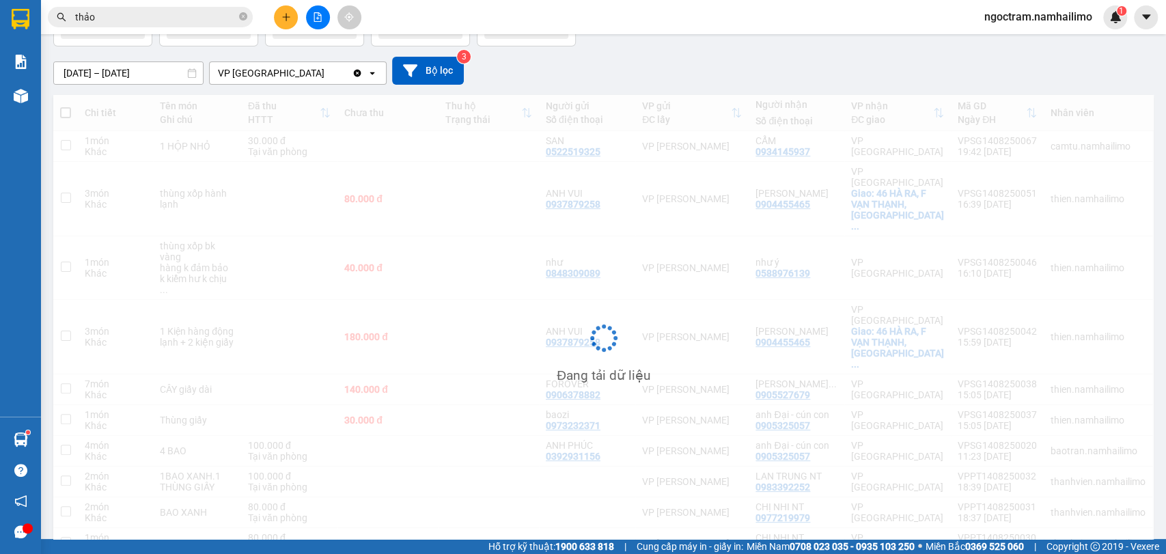
scroll to position [63, 0]
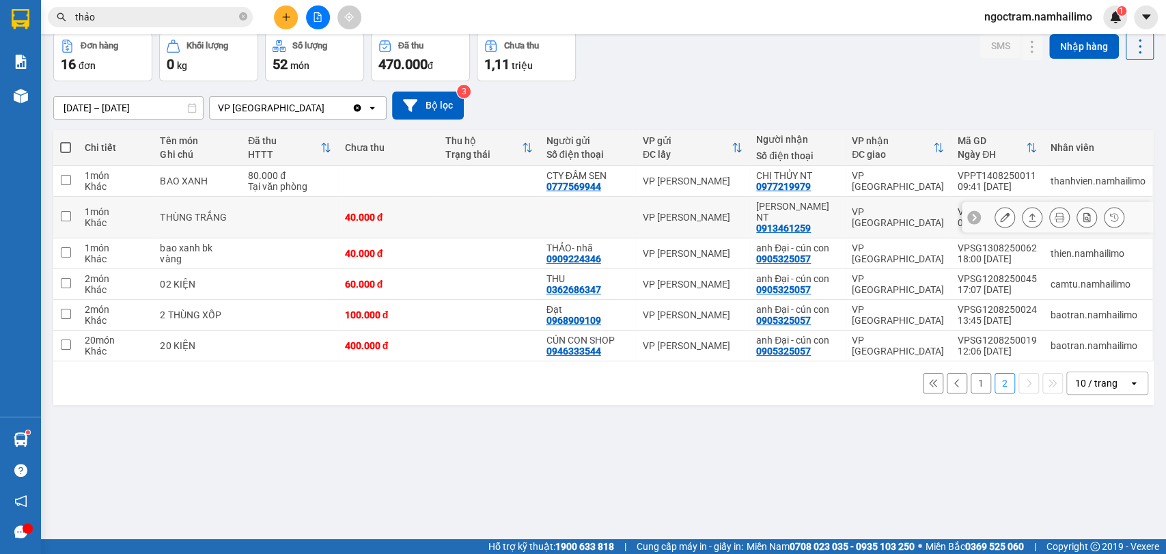
click at [811, 223] on div "0913461259" at bounding box center [783, 228] width 55 height 11
click at [1000, 210] on button at bounding box center [1004, 218] width 19 height 24
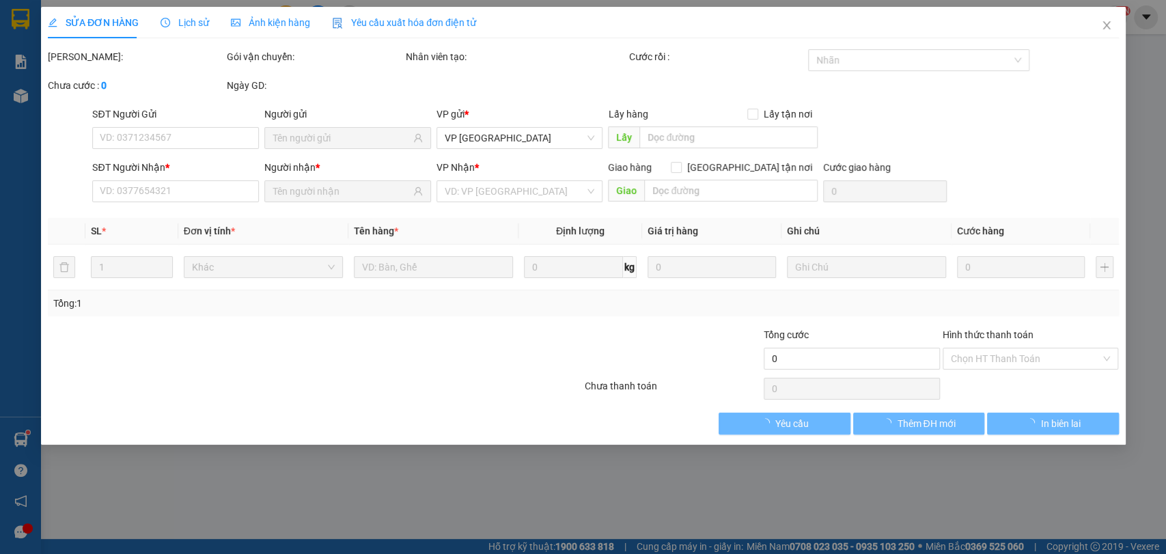
type input "0913461259"
type input "[PERSON_NAME] NT"
type input "40.000"
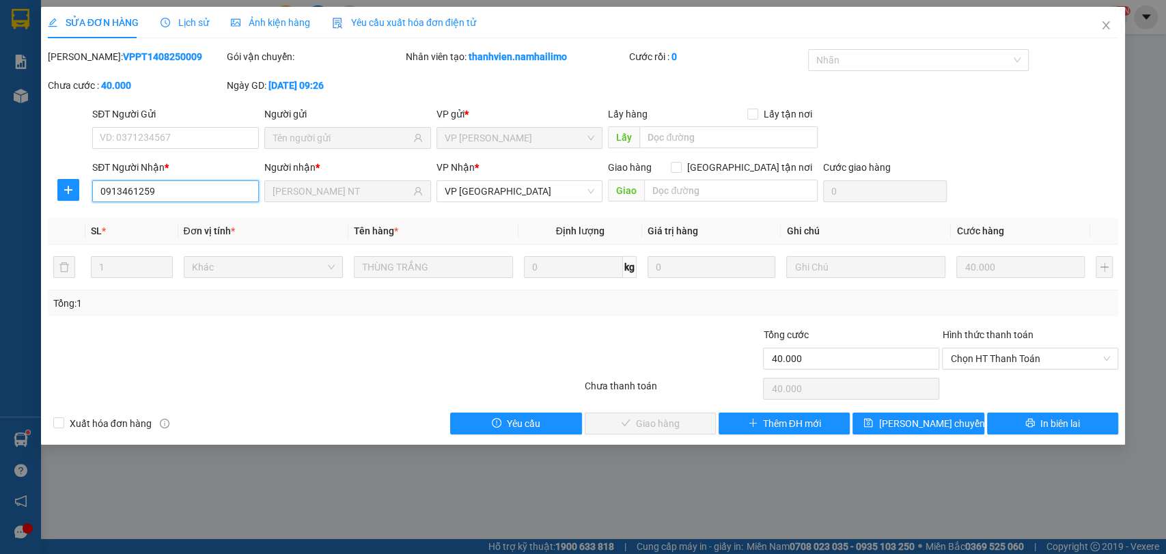
click at [191, 193] on input "0913461259" at bounding box center [175, 191] width 167 height 22
click at [192, 193] on input "0913461259" at bounding box center [175, 191] width 167 height 22
drag, startPoint x: 192, startPoint y: 193, endPoint x: 139, endPoint y: 196, distance: 53.4
click at [139, 196] on input "0913461259" at bounding box center [175, 191] width 167 height 22
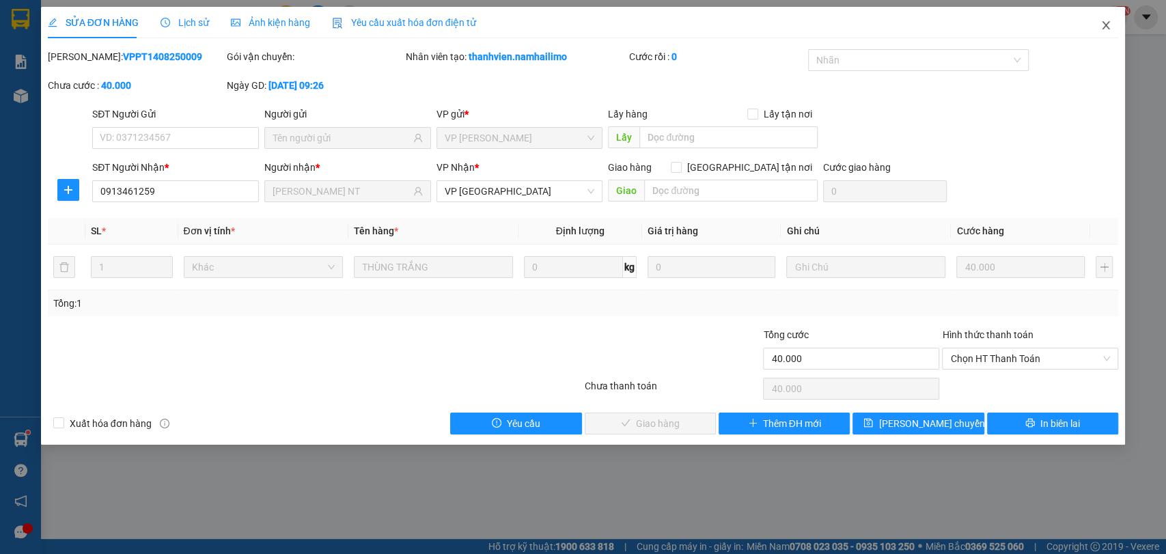
click at [1106, 31] on span "Close" at bounding box center [1105, 26] width 38 height 38
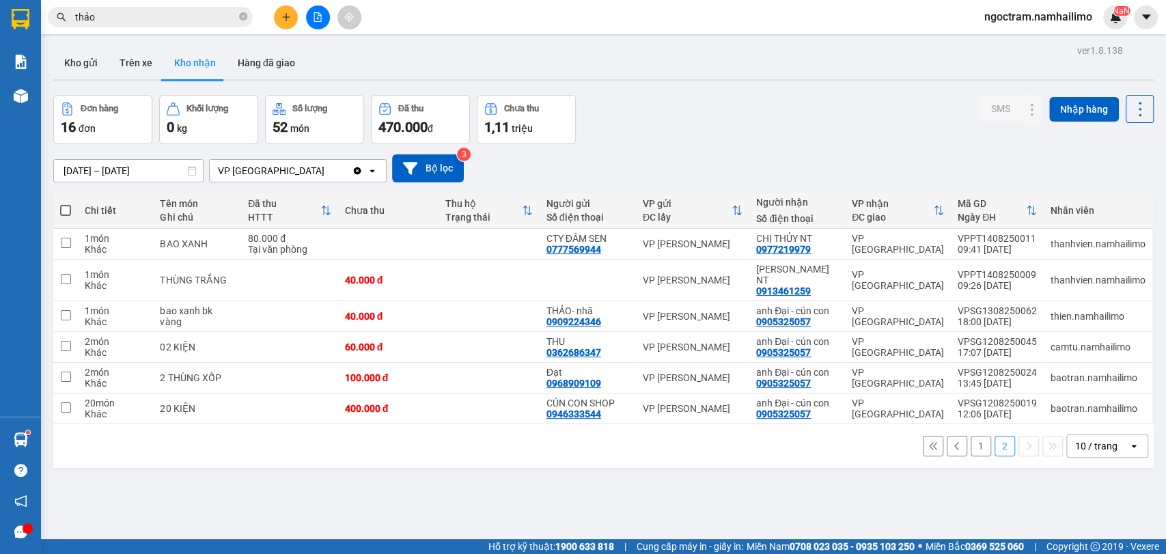
click at [212, 500] on div "ver 1.8.138 Kho gửi Trên xe Kho nhận Hàng đã giao Đơn hàng 16 đơn Khối lượng 0 …" at bounding box center [603, 318] width 1111 height 554
click at [970, 438] on button "1" at bounding box center [980, 446] width 20 height 20
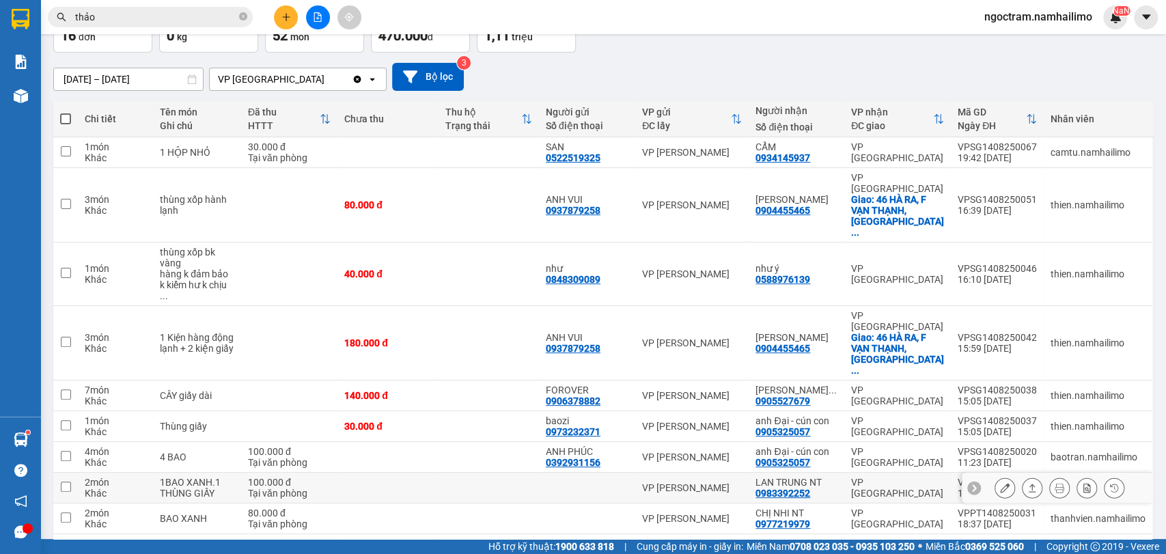
scroll to position [96, 0]
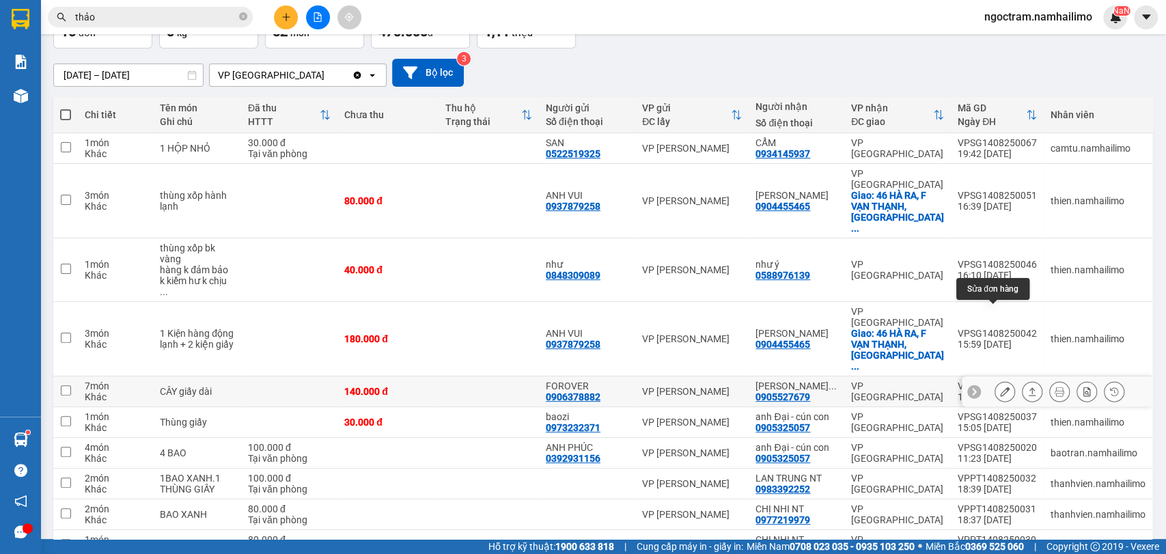
click at [1000, 387] on icon at bounding box center [1005, 392] width 10 height 10
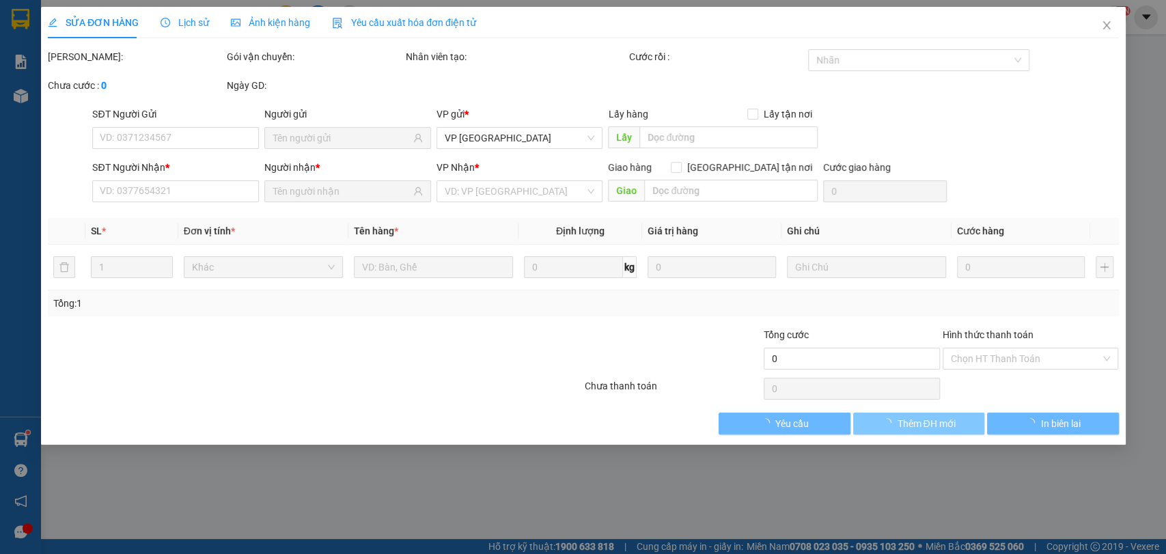
type input "0906378882"
type input "FOROVER"
type input "0905527679"
type input "[PERSON_NAME] ([GEOGRAPHIC_DATA])"
type input "140.000"
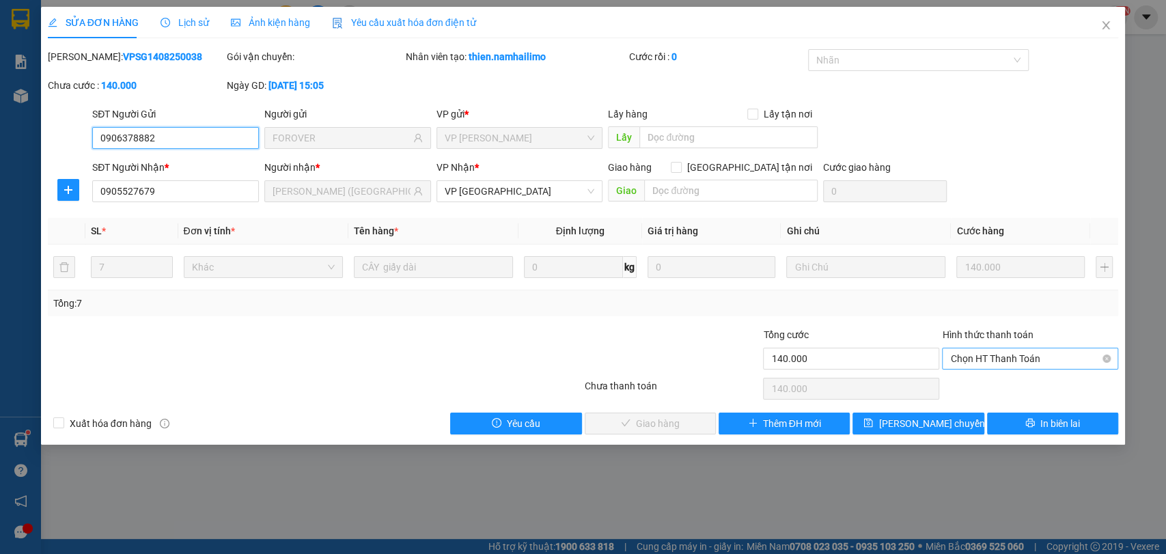
click at [1042, 358] on span "Chọn HT Thanh Toán" at bounding box center [1030, 358] width 160 height 20
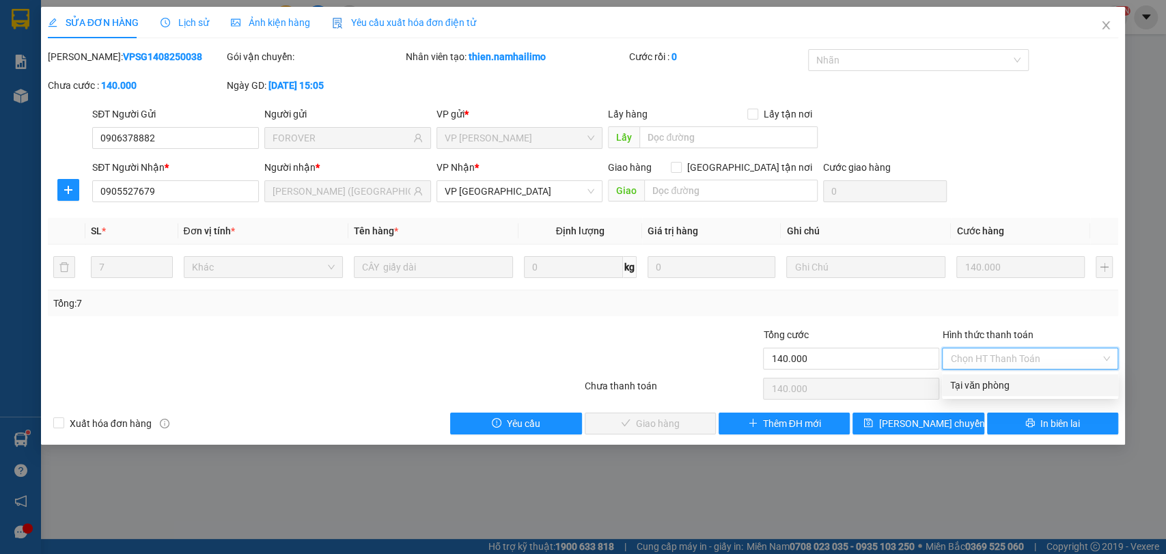
click at [1036, 387] on div "Tại văn phòng" at bounding box center [1030, 385] width 160 height 15
type input "0"
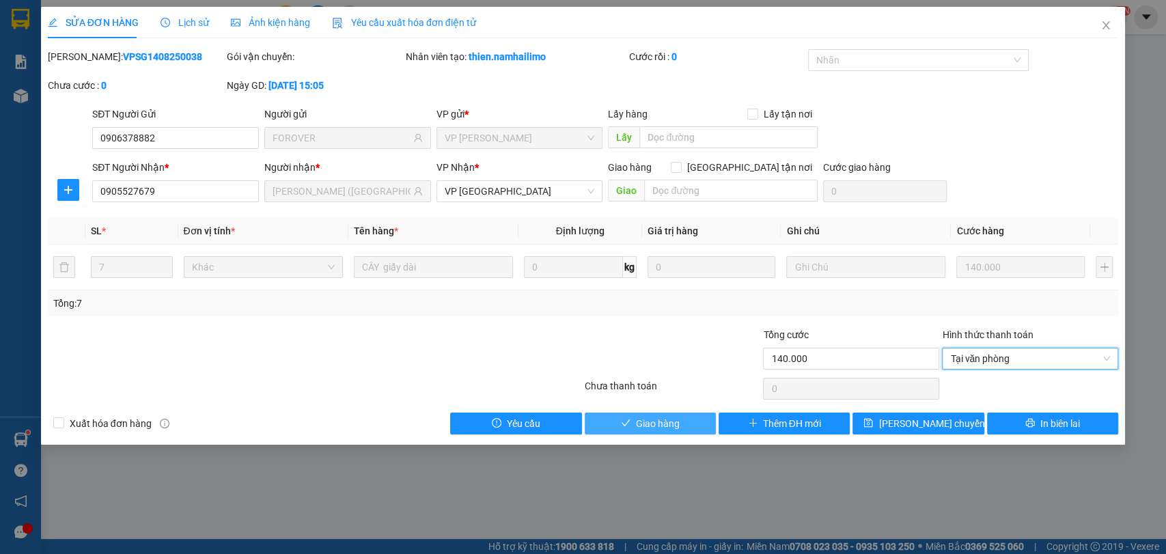
click at [659, 416] on span "Giao hàng" at bounding box center [658, 423] width 44 height 15
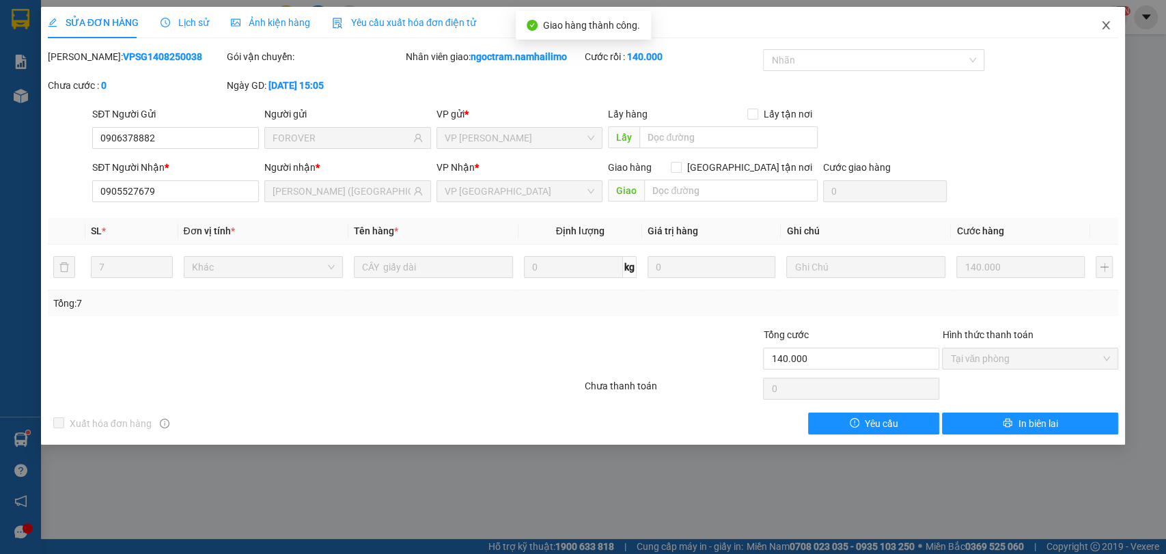
click at [1101, 23] on icon "close" at bounding box center [1105, 25] width 11 height 11
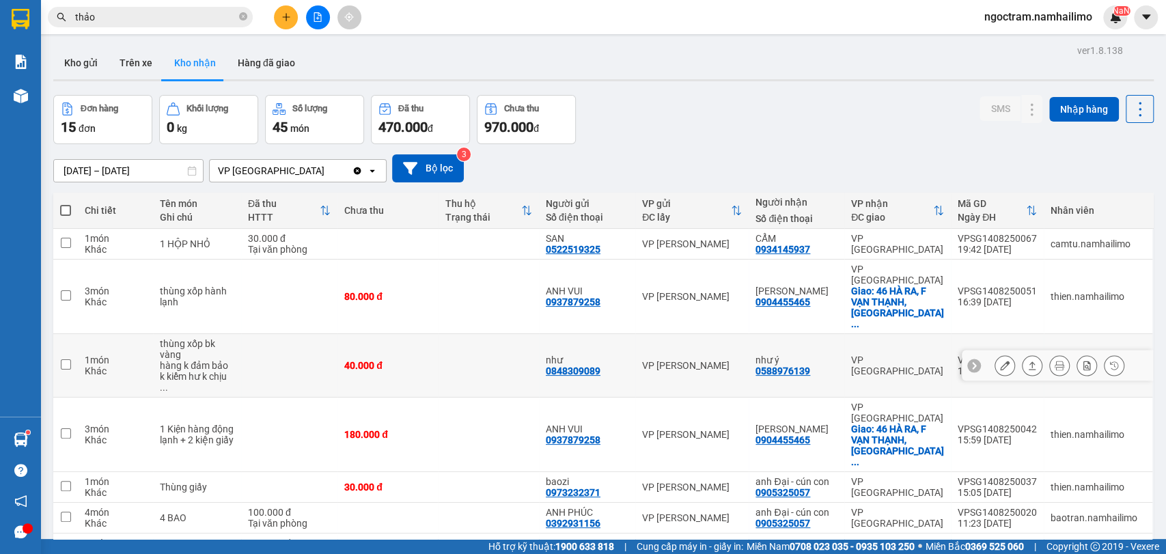
scroll to position [76, 0]
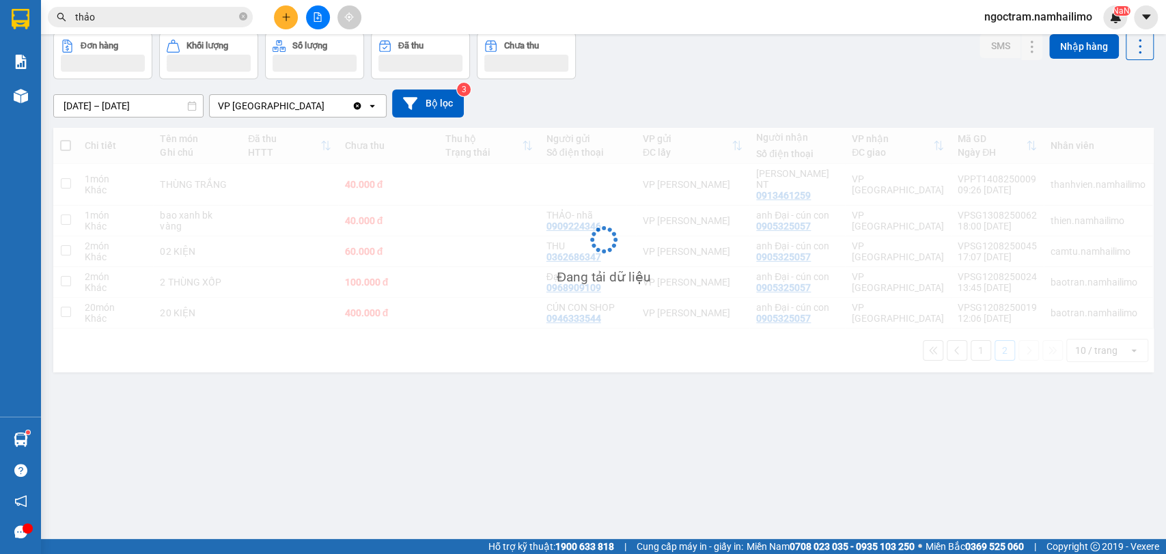
scroll to position [63, 0]
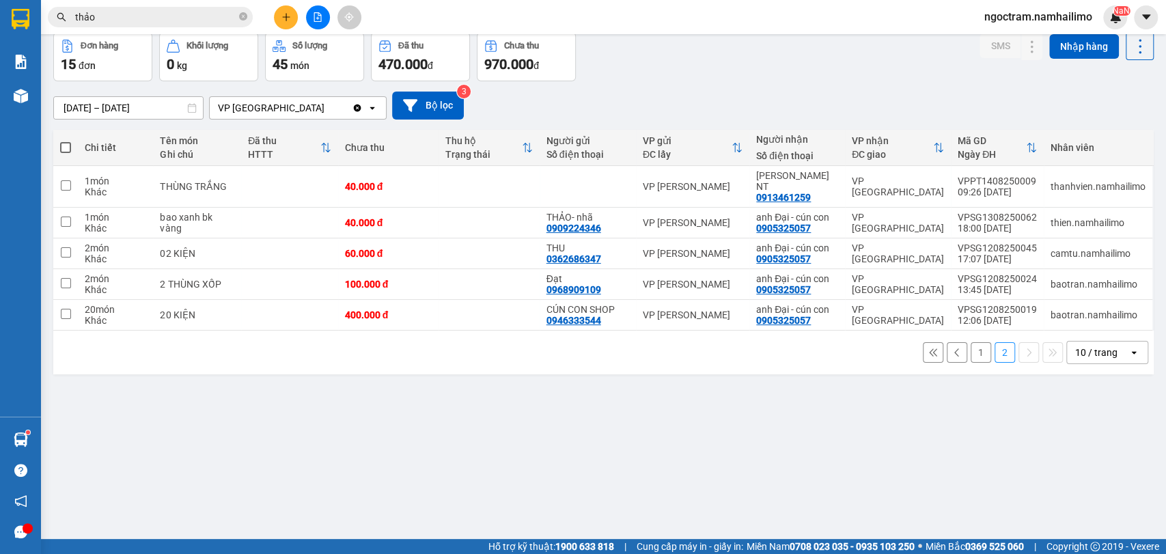
click at [978, 342] on button "1" at bounding box center [980, 352] width 20 height 20
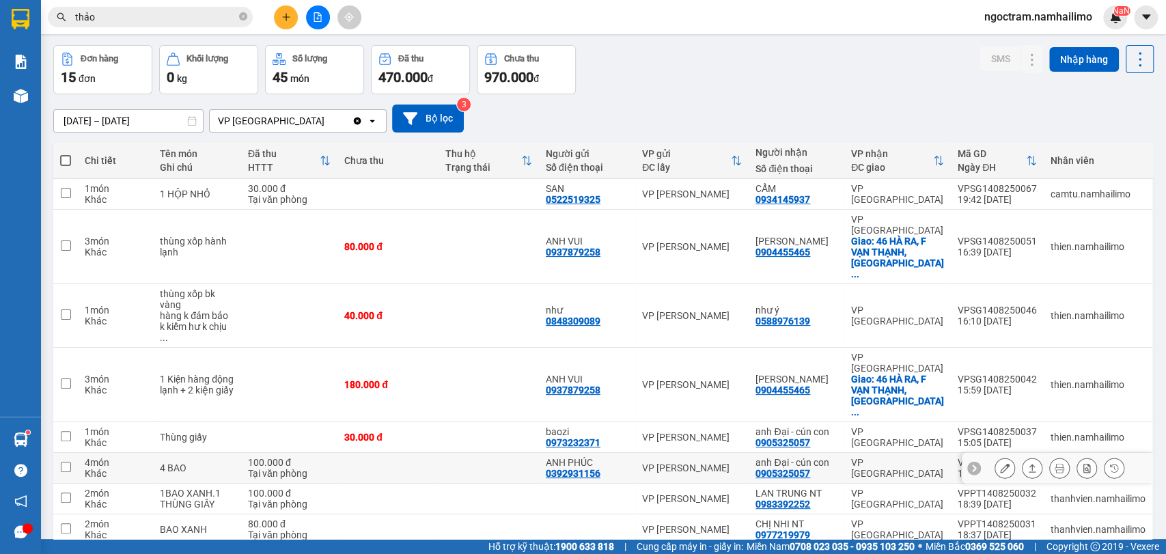
scroll to position [76, 0]
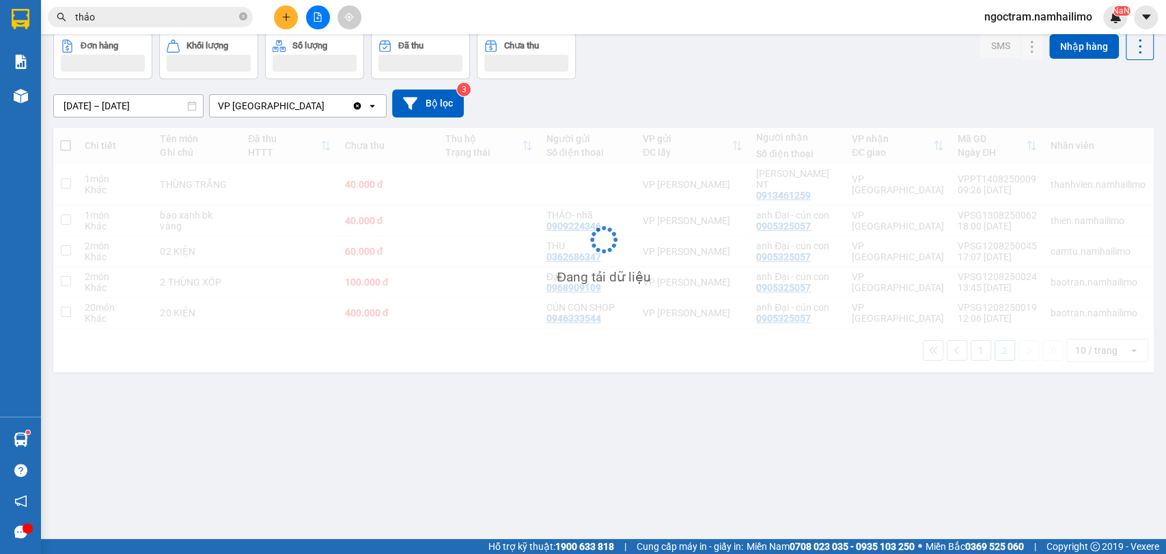
scroll to position [63, 0]
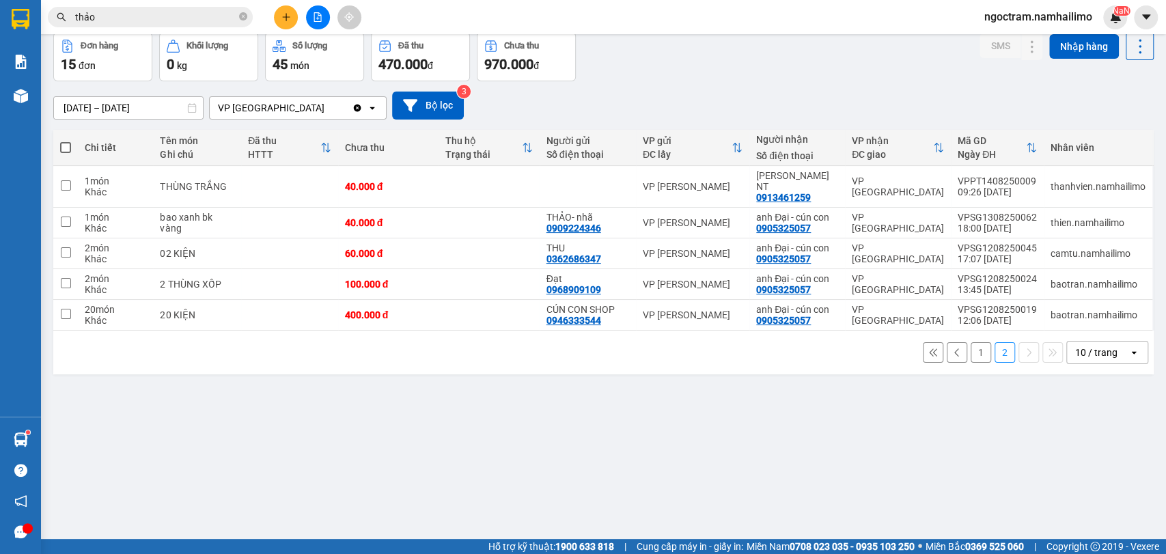
click at [217, 406] on div "ver 1.8.138 Kho gửi Trên xe Kho nhận Hàng đã giao Đơn hàng 15 đơn Khối lượng 0 …" at bounding box center [603, 255] width 1111 height 554
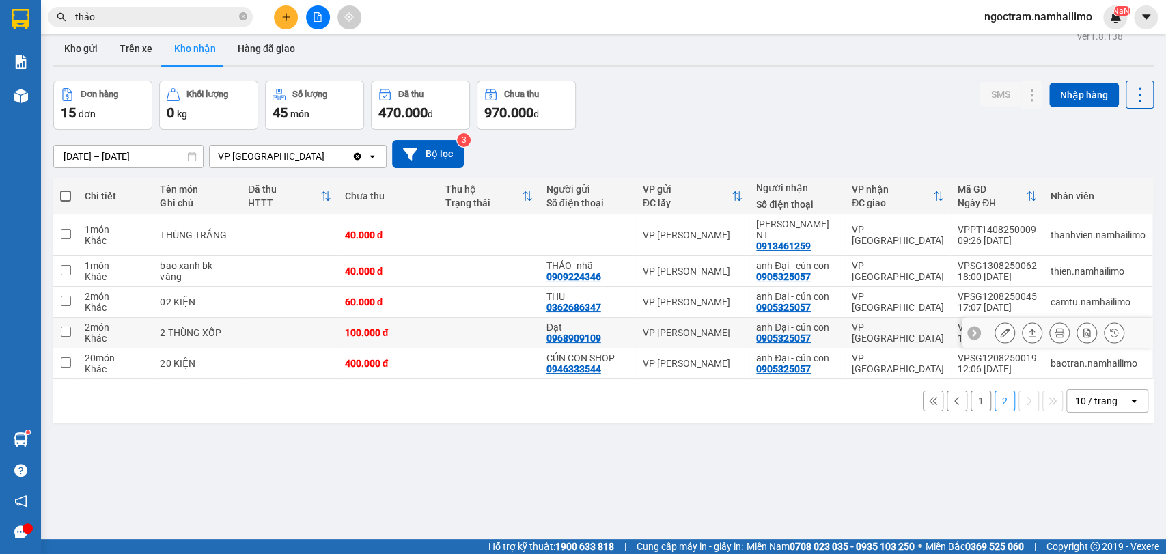
scroll to position [0, 0]
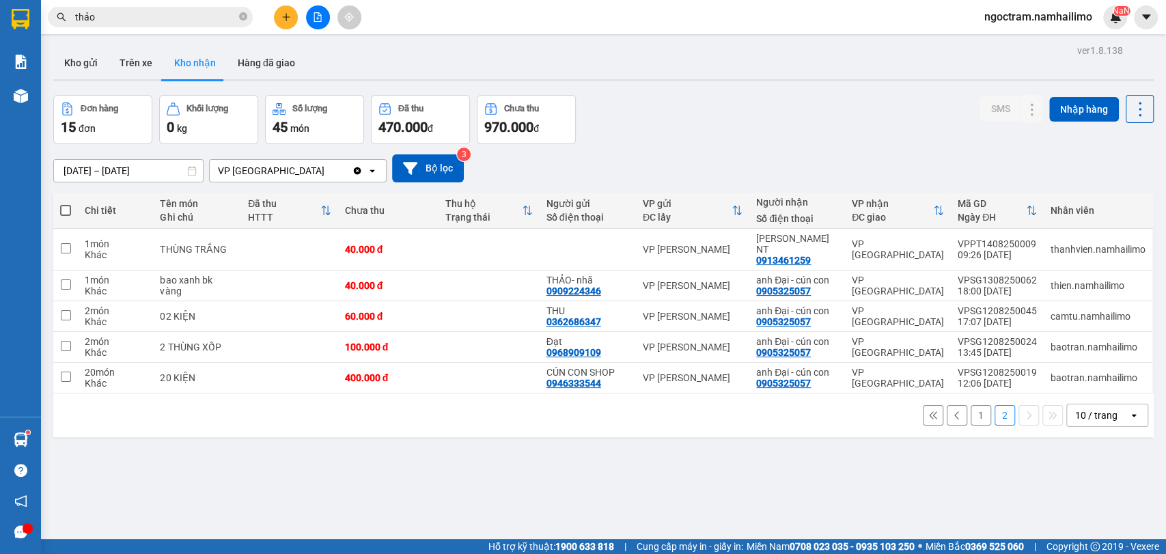
click at [970, 408] on button "1" at bounding box center [980, 415] width 20 height 20
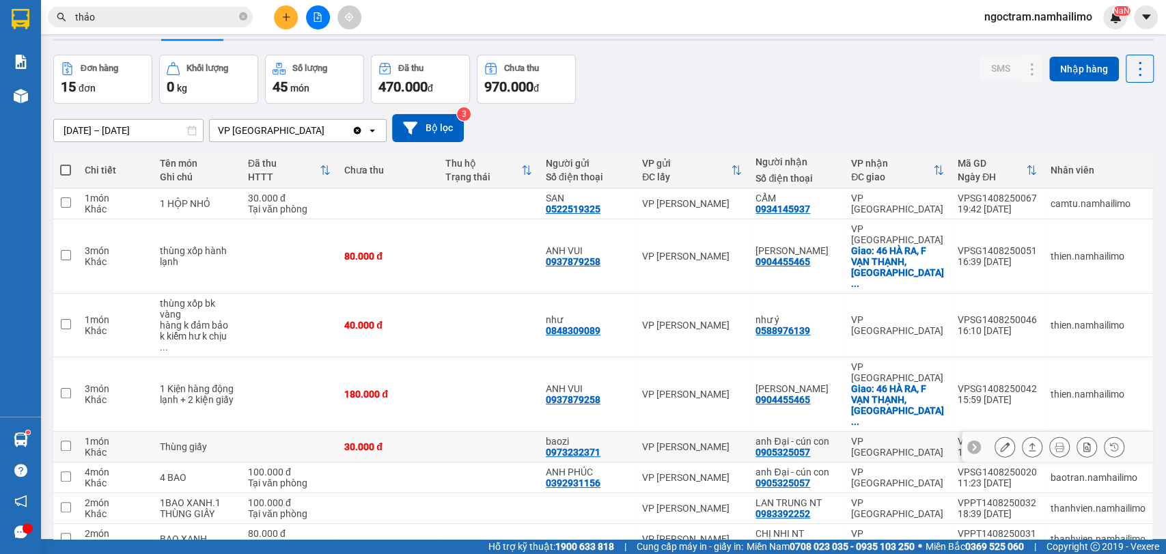
scroll to position [76, 0]
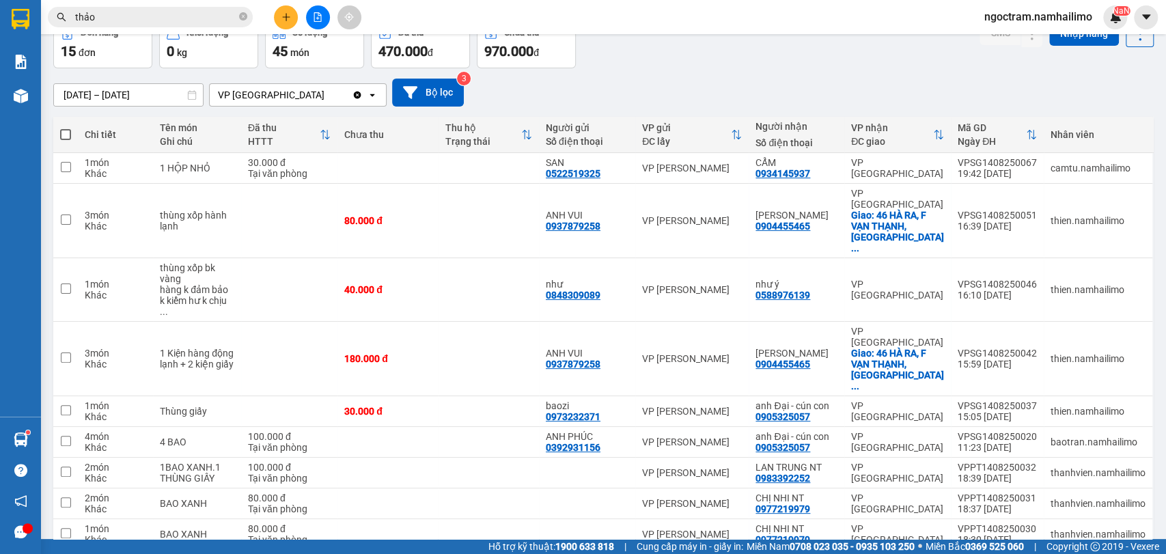
click at [285, 20] on icon "plus" at bounding box center [286, 17] width 10 height 10
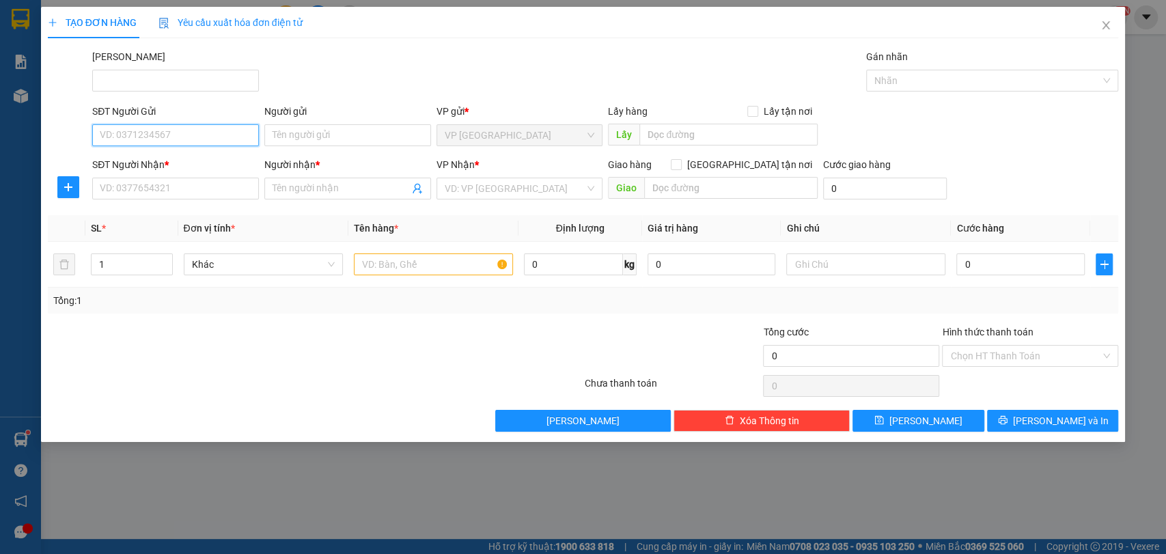
click at [191, 136] on input "SĐT Người Gửi" at bounding box center [175, 135] width 167 height 22
click at [335, 137] on input "Người gửi" at bounding box center [347, 135] width 167 height 22
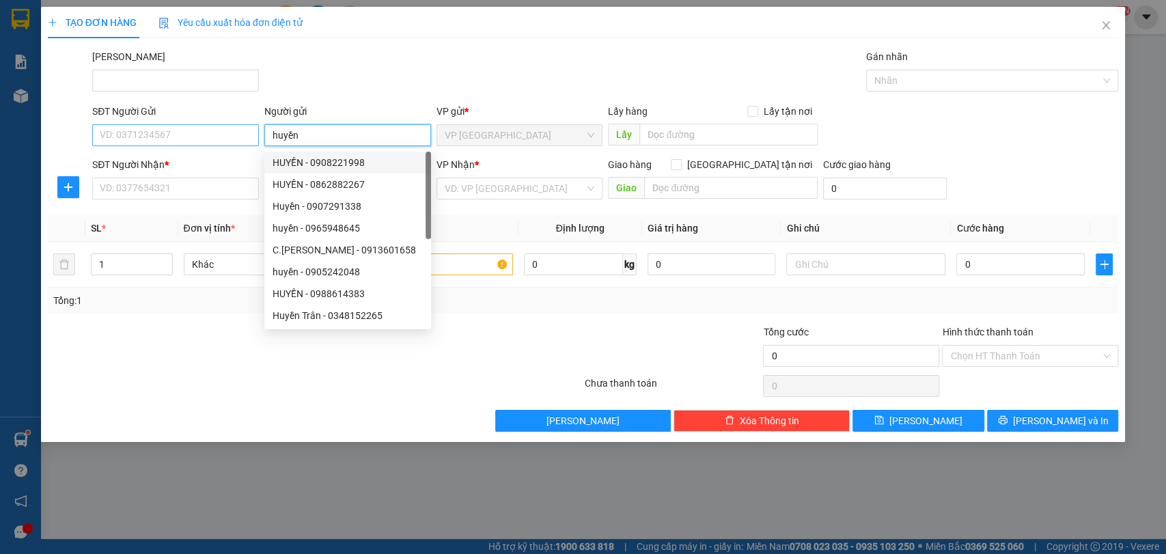
type input "huyền"
click at [182, 138] on input "SĐT Người Gửi" at bounding box center [175, 135] width 167 height 22
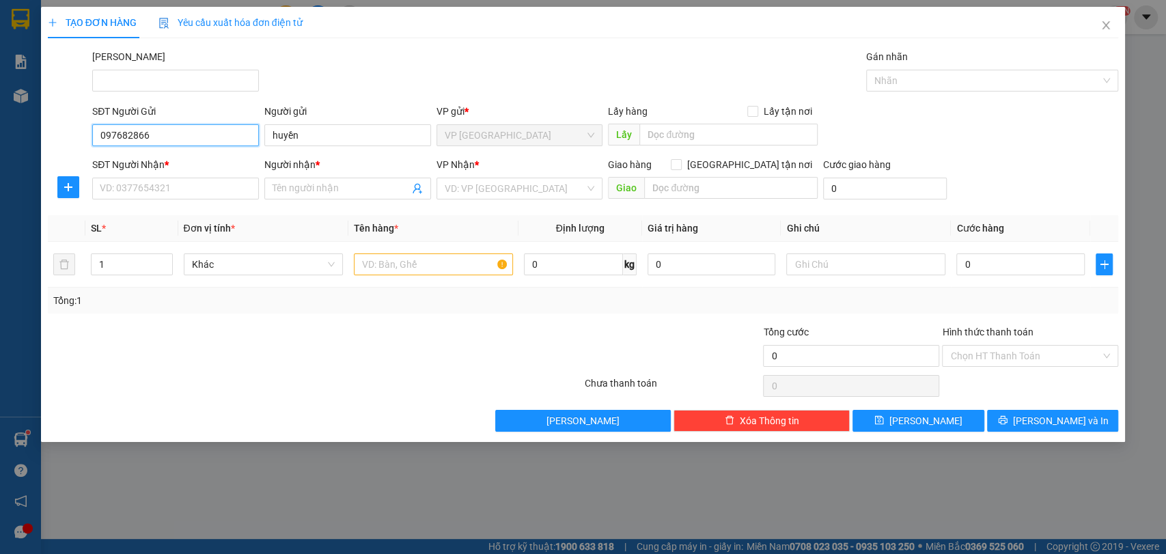
type input "0976828663"
click at [193, 171] on div "0976828663 - Huyền" at bounding box center [175, 163] width 167 height 22
type input "Huyền"
type input "0356931424"
type input "TRUYỀN"
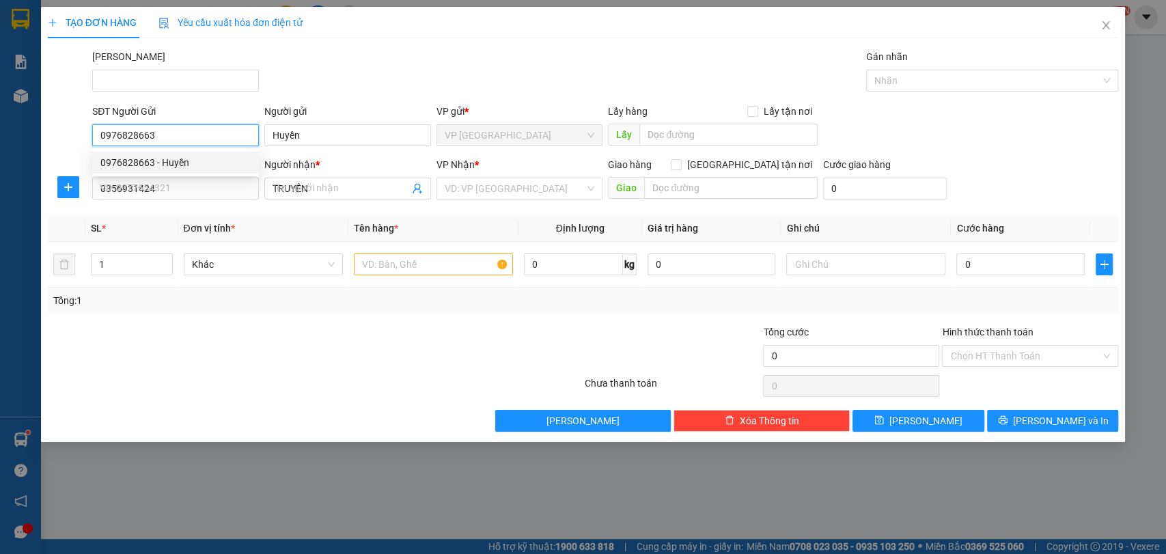
type input "40.000"
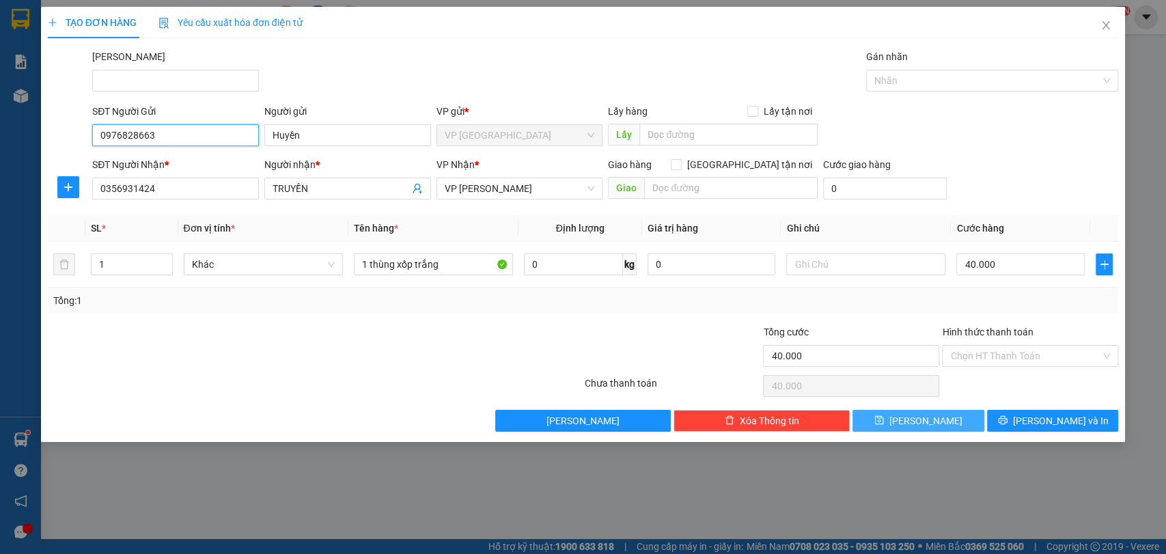
type input "0976828663"
click at [946, 421] on button "[PERSON_NAME]" at bounding box center [917, 421] width 131 height 22
type input "0"
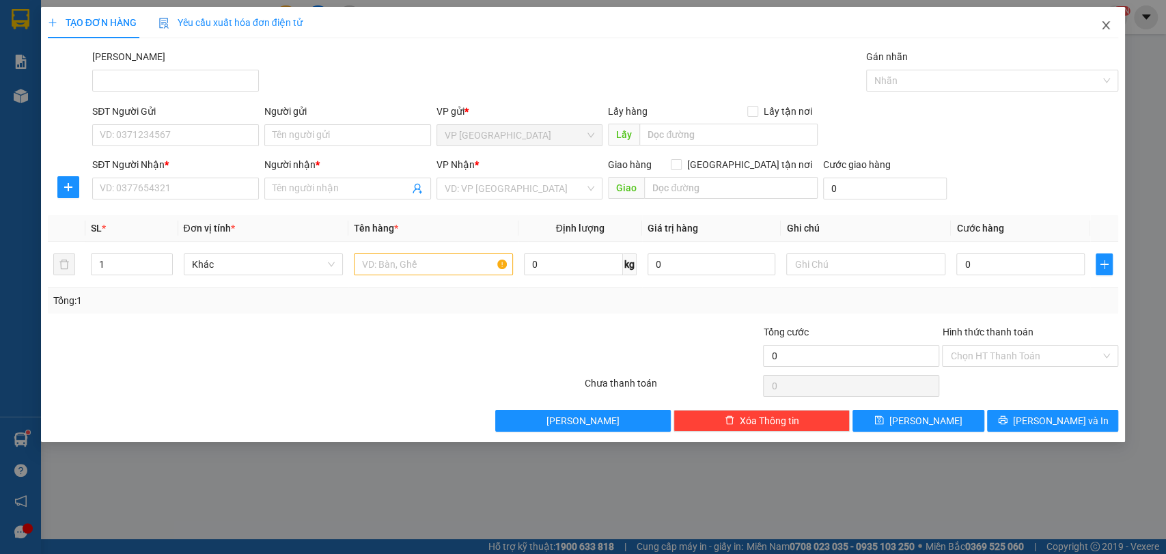
click at [1108, 23] on icon "close" at bounding box center [1106, 25] width 8 height 8
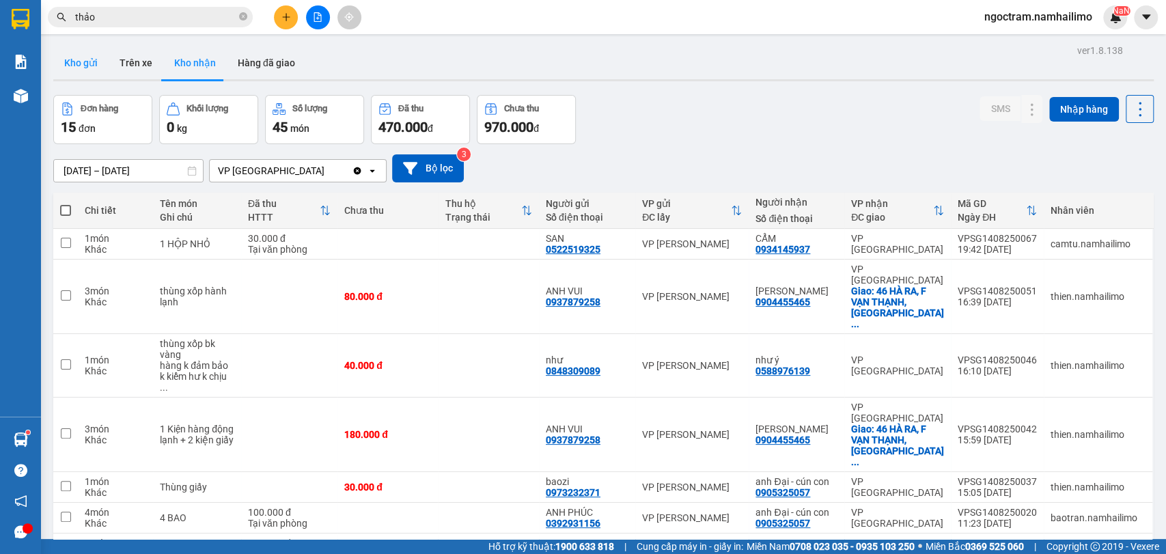
click at [98, 61] on button "Kho gửi" at bounding box center [80, 62] width 55 height 33
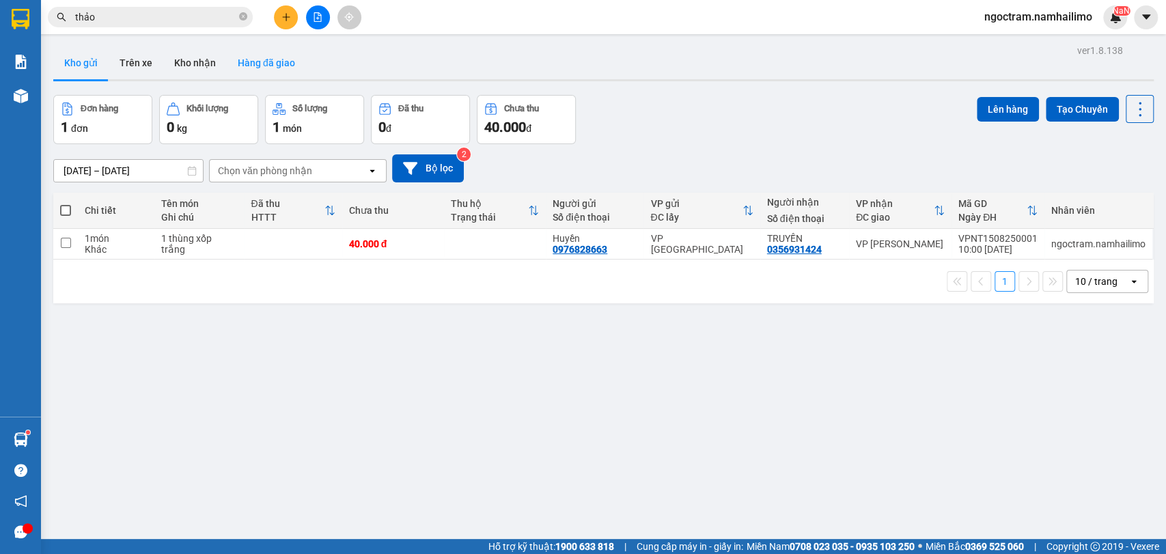
click at [249, 67] on button "Hàng đã giao" at bounding box center [266, 62] width 79 height 33
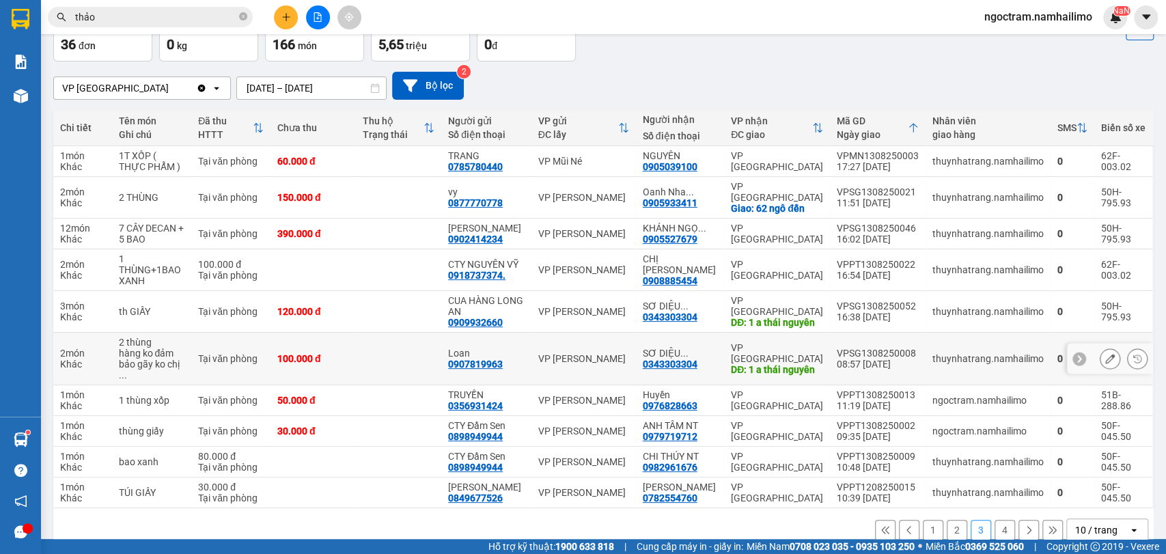
scroll to position [85, 0]
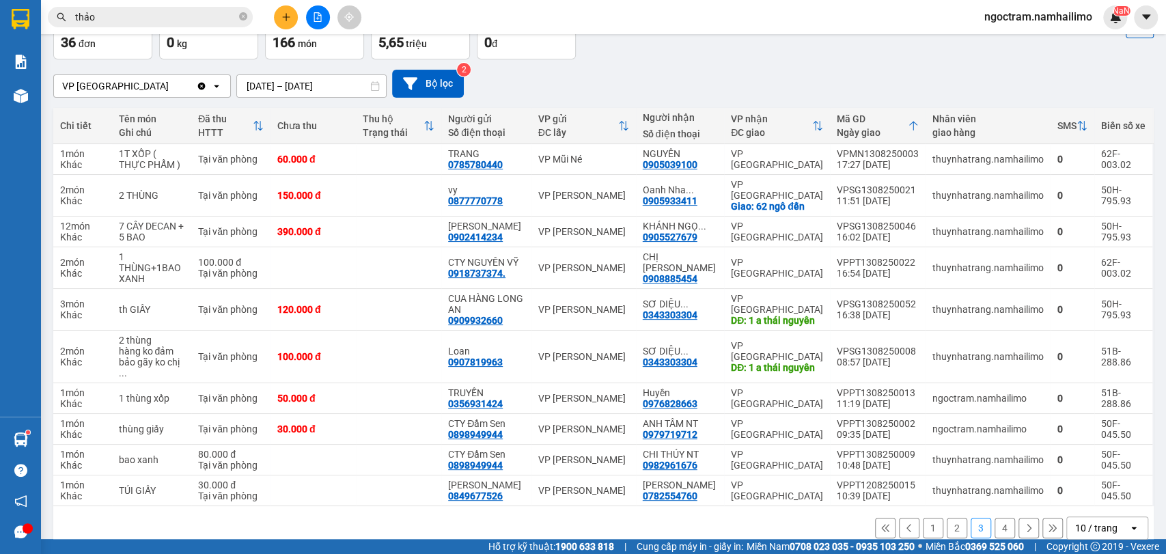
click at [923, 518] on button "1" at bounding box center [933, 528] width 20 height 20
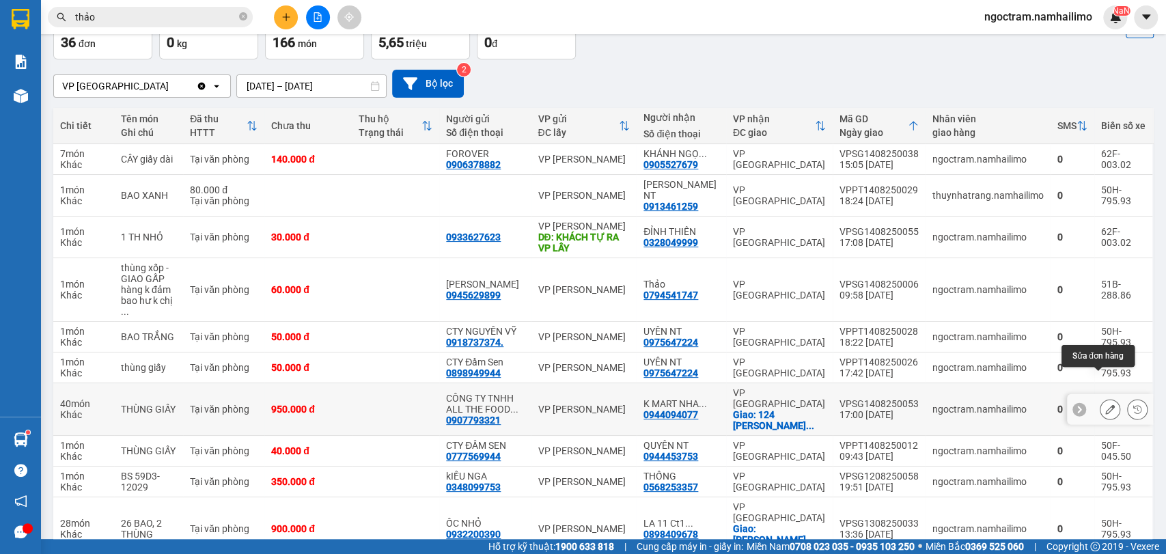
click at [1101, 397] on button at bounding box center [1109, 409] width 19 height 24
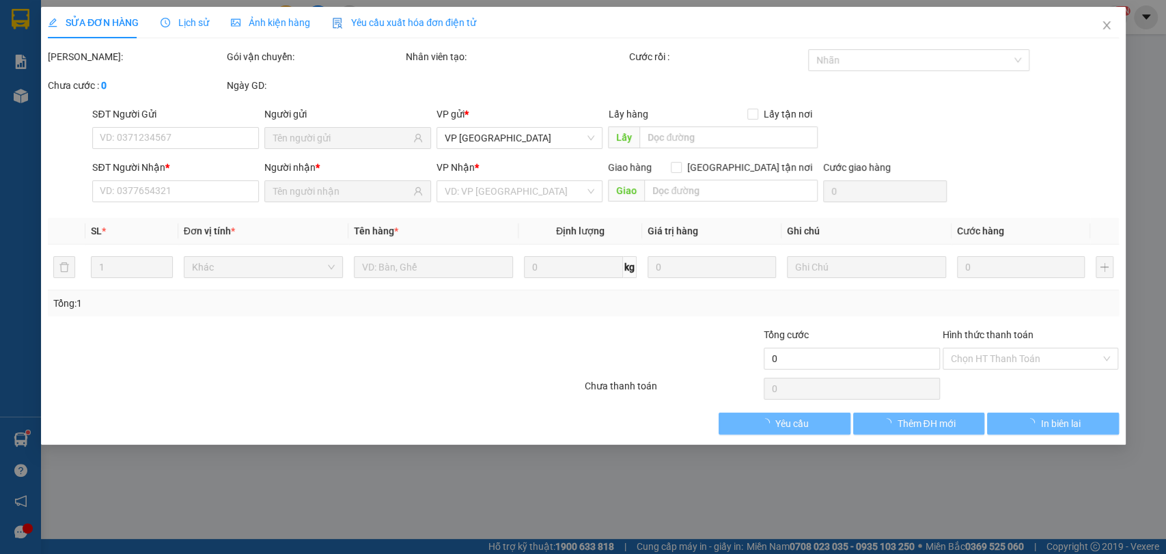
type input "0907793321"
type input "CÔNG TY TNHH ALL THE FOOD [GEOGRAPHIC_DATA]"
type input "0944094077"
type input "K MART NHA TRANG"
checkbox input "true"
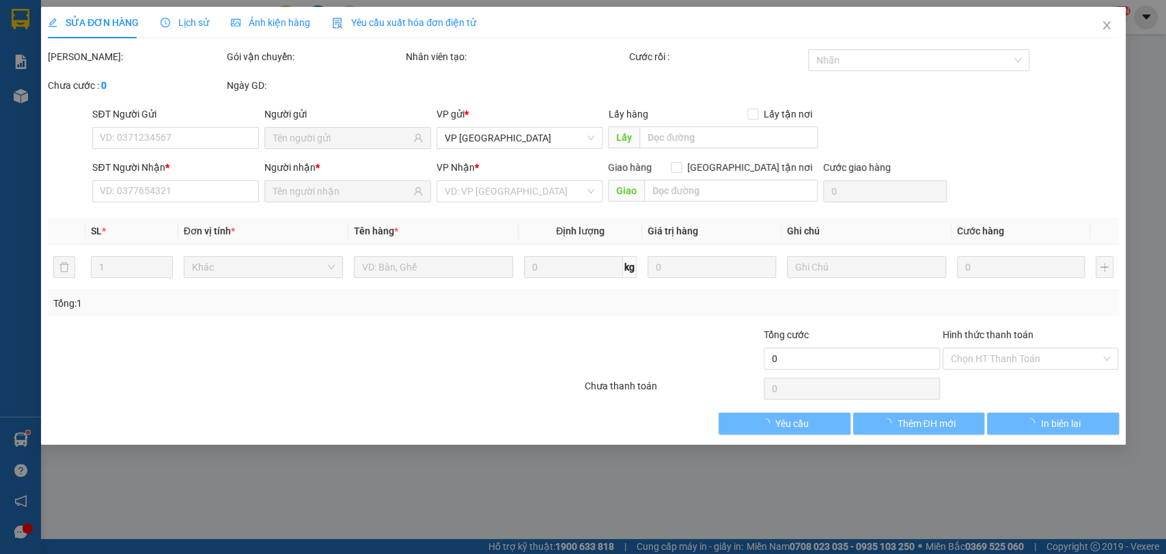
type input "124 BẠCH ĐẰNG TÂN TIẾN [GEOGRAPHIC_DATA]"
type input "150.000"
type input "950.000"
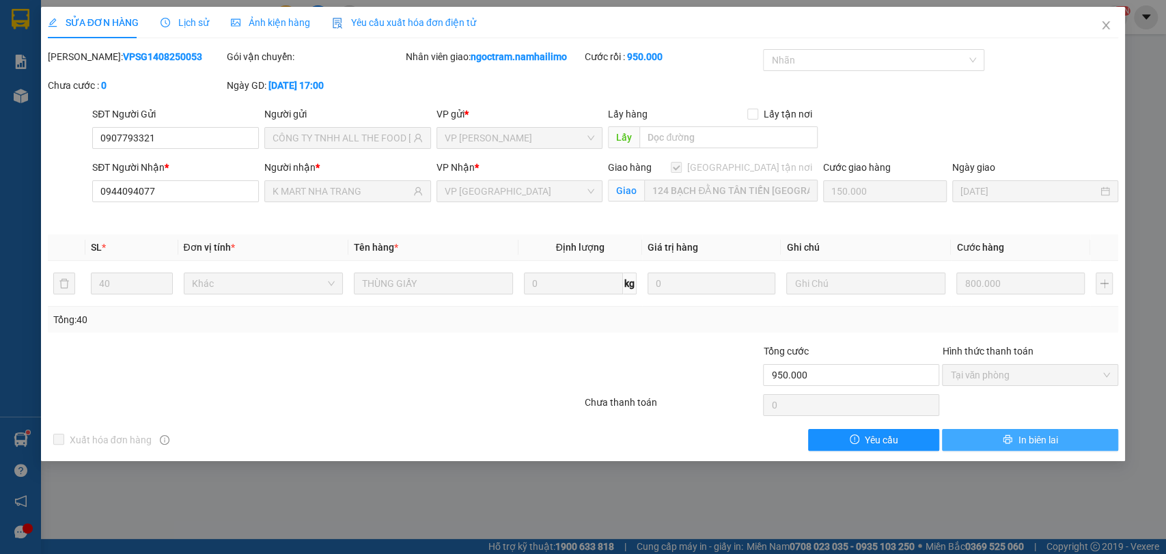
click at [1056, 434] on span "In biên lai" at bounding box center [1037, 439] width 40 height 15
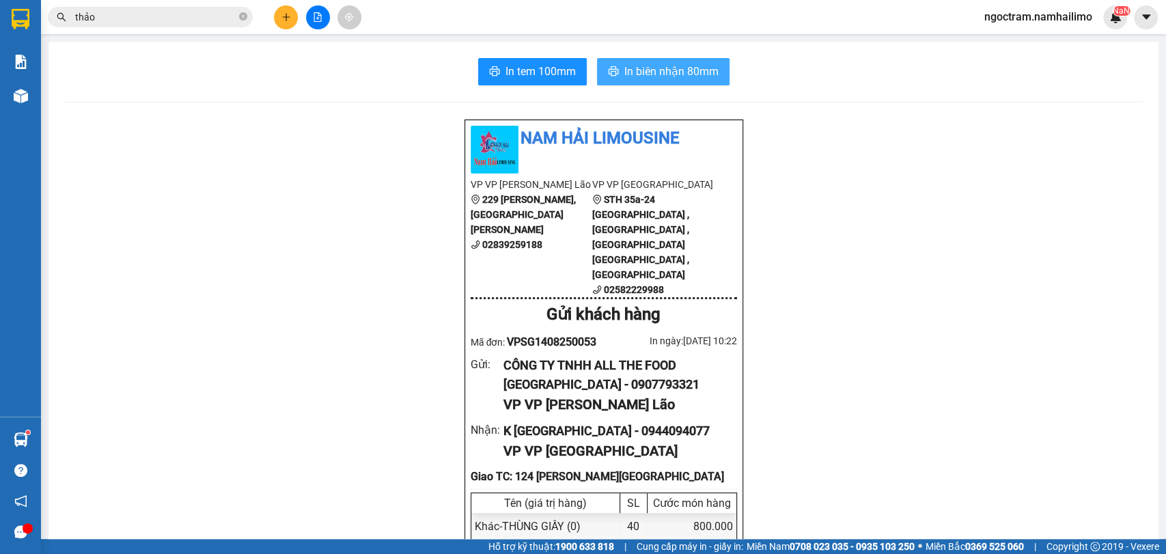
click at [646, 66] on span "In biên nhận 80mm" at bounding box center [671, 71] width 94 height 17
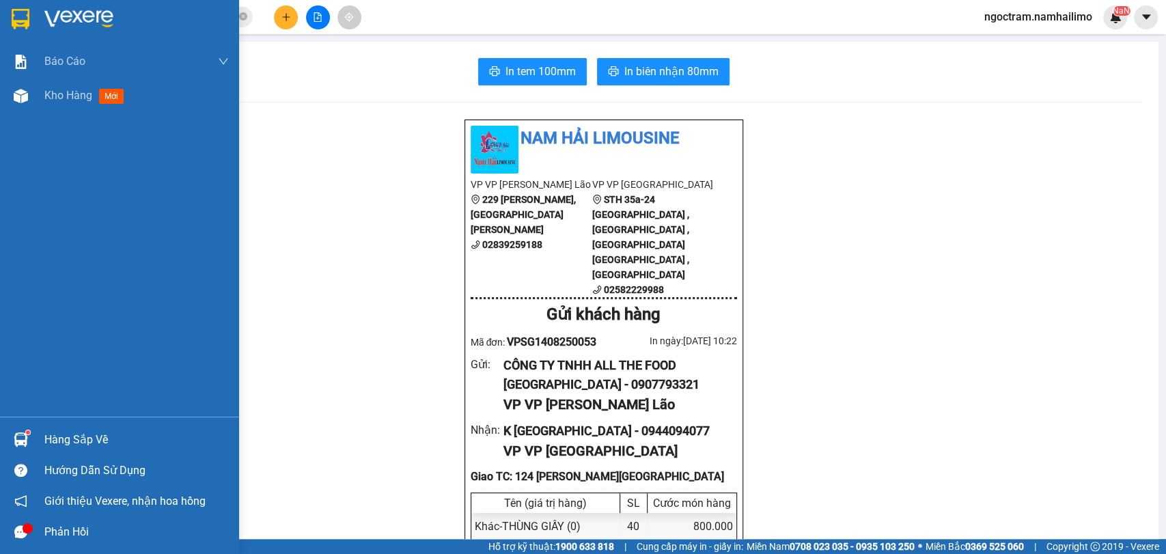
drag, startPoint x: 10, startPoint y: 17, endPoint x: 427, endPoint y: 20, distance: 417.9
click at [9, 18] on div at bounding box center [21, 19] width 24 height 24
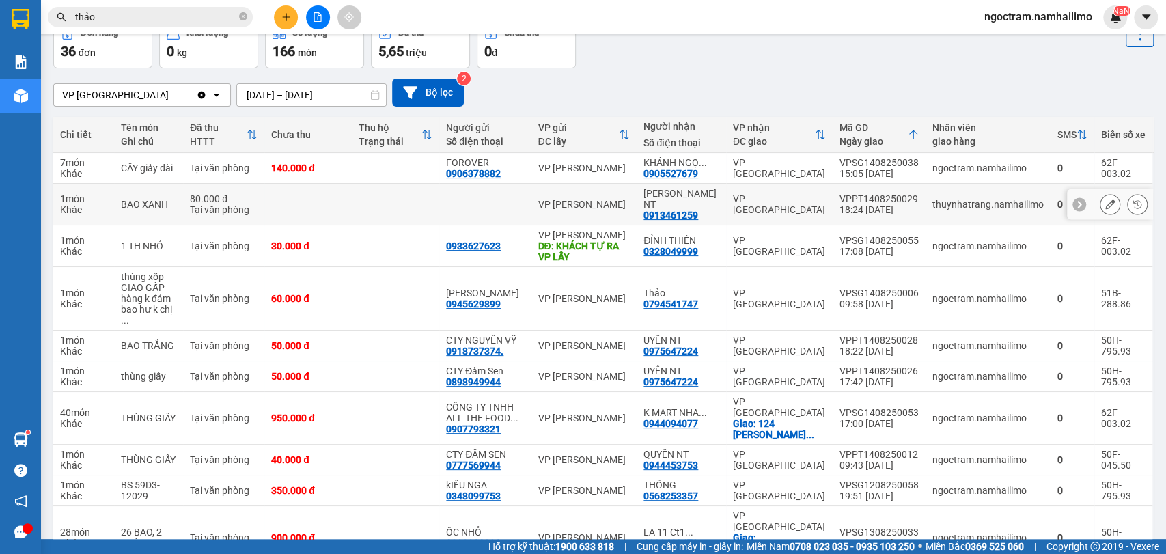
scroll to position [107, 0]
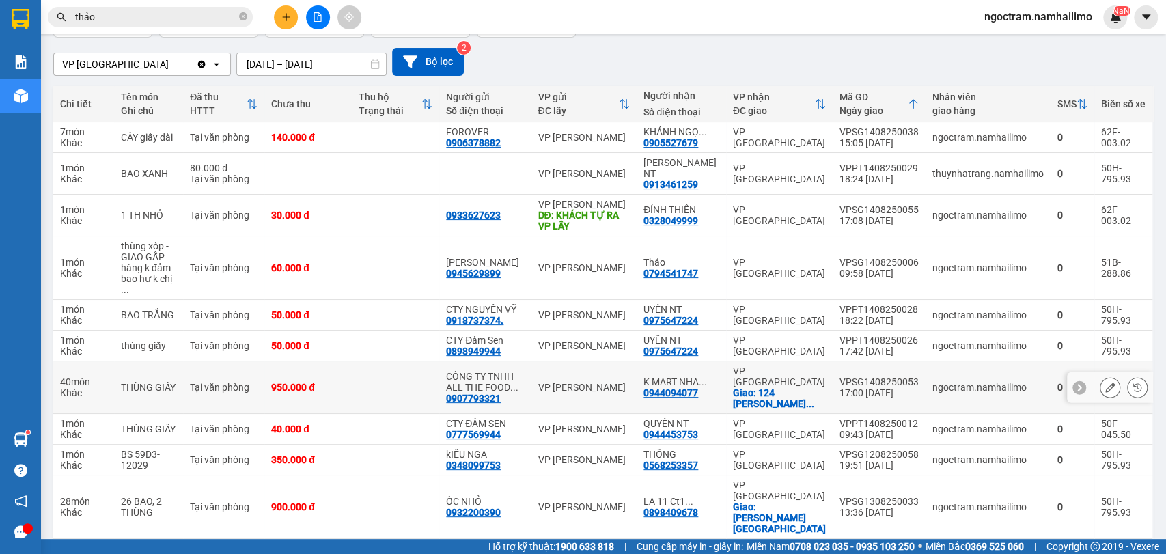
click at [1105, 382] on icon at bounding box center [1110, 387] width 10 height 10
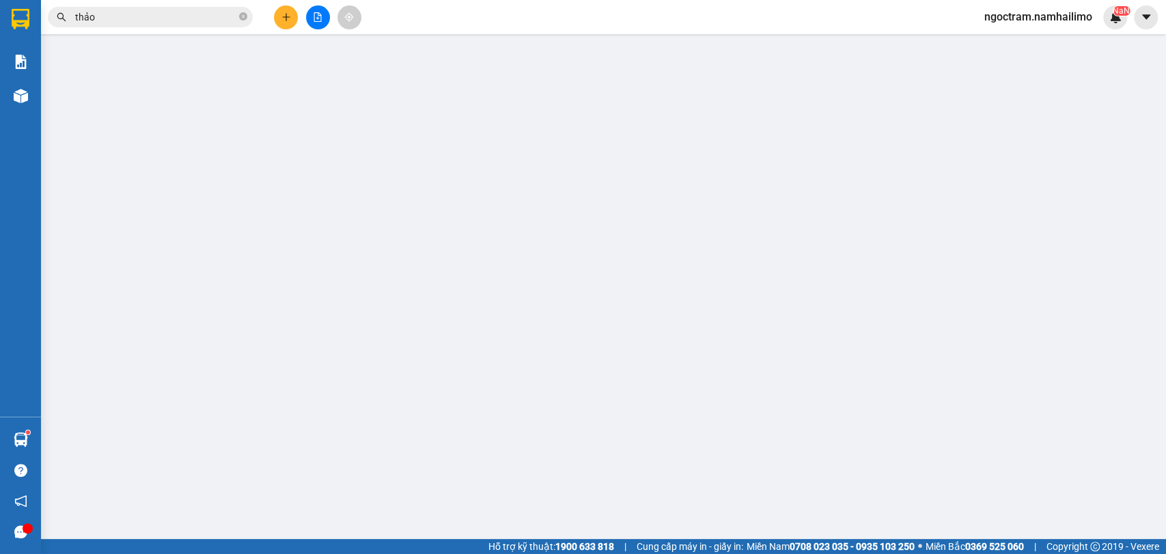
type input "0907793321"
type input "CÔNG TY TNHH ALL THE FOOD [GEOGRAPHIC_DATA]"
type input "0944094077"
type input "K MART NHA TRANG"
checkbox input "true"
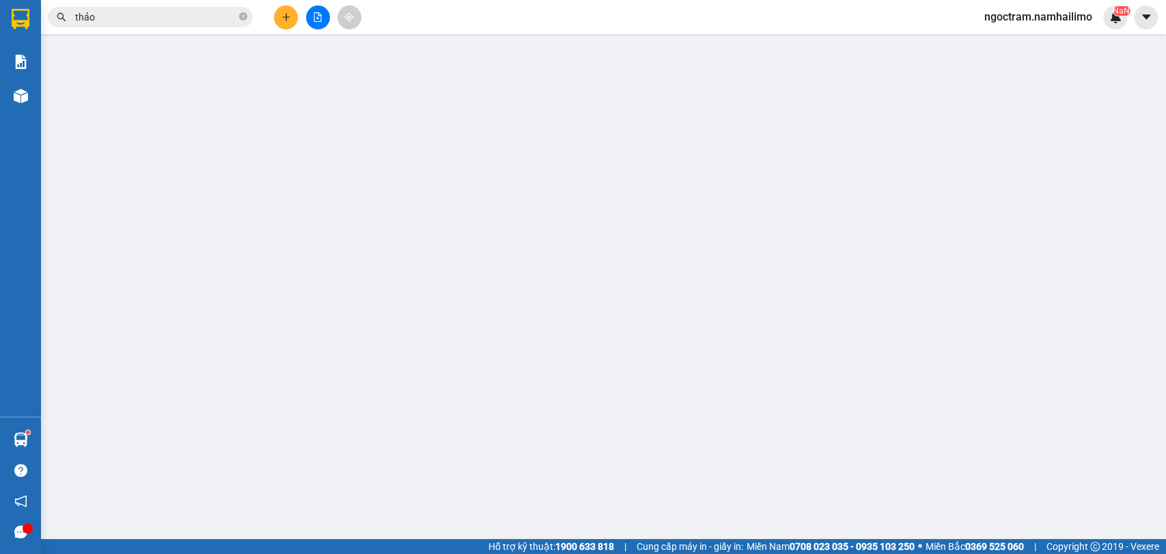
type input "124 BẠCH ĐẰNG TÂN TIẾN [GEOGRAPHIC_DATA]"
type input "150.000"
type input "950.000"
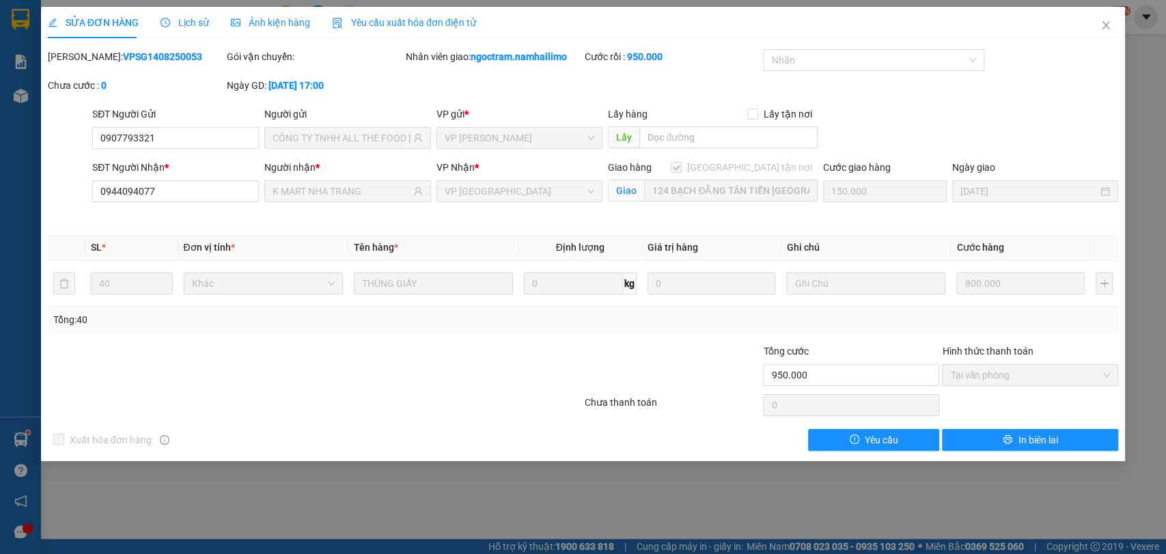
click at [167, 24] on icon "clock-circle" at bounding box center [165, 23] width 10 height 10
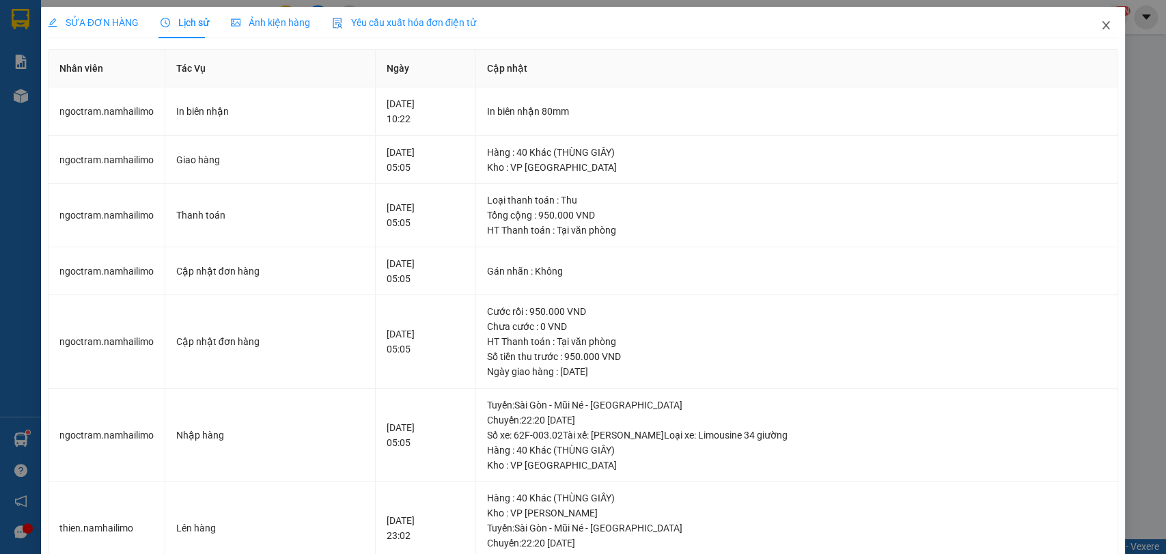
click at [1100, 23] on icon "close" at bounding box center [1105, 25] width 11 height 11
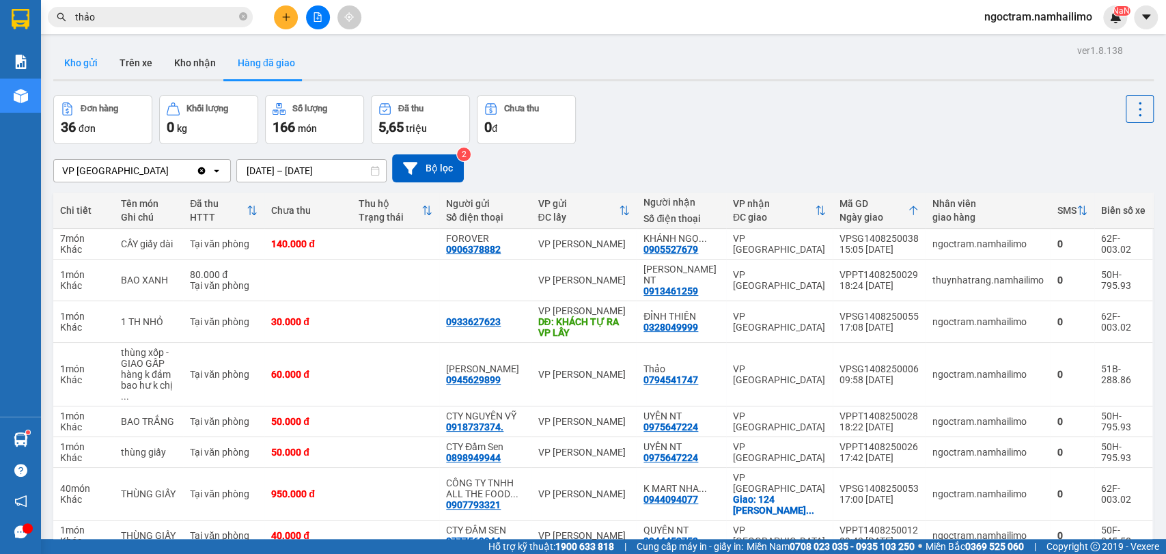
click at [90, 62] on button "Kho gửi" at bounding box center [80, 62] width 55 height 33
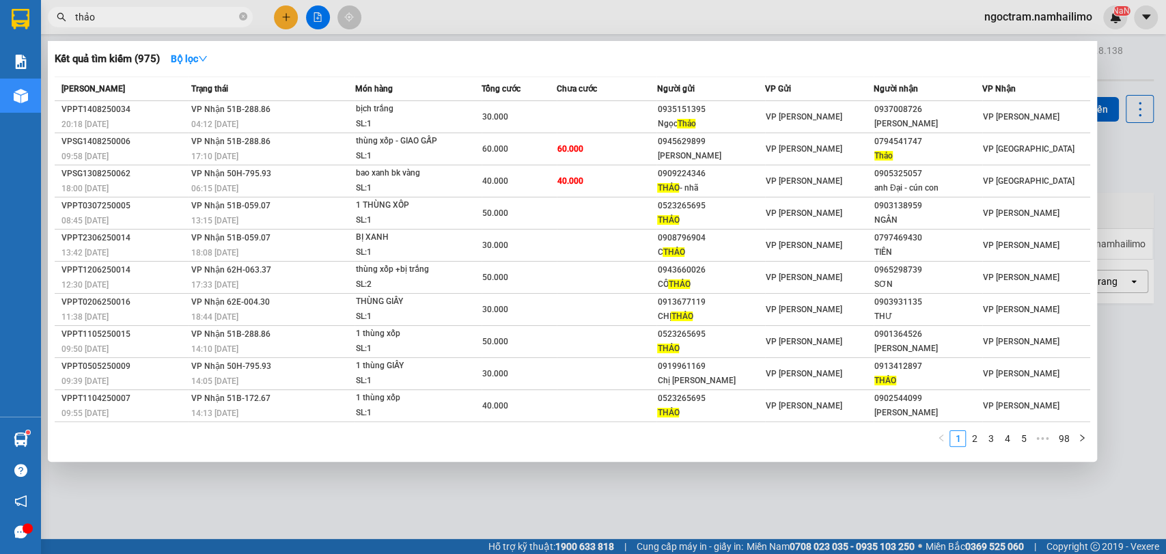
click at [210, 10] on input "thảo" at bounding box center [155, 17] width 161 height 15
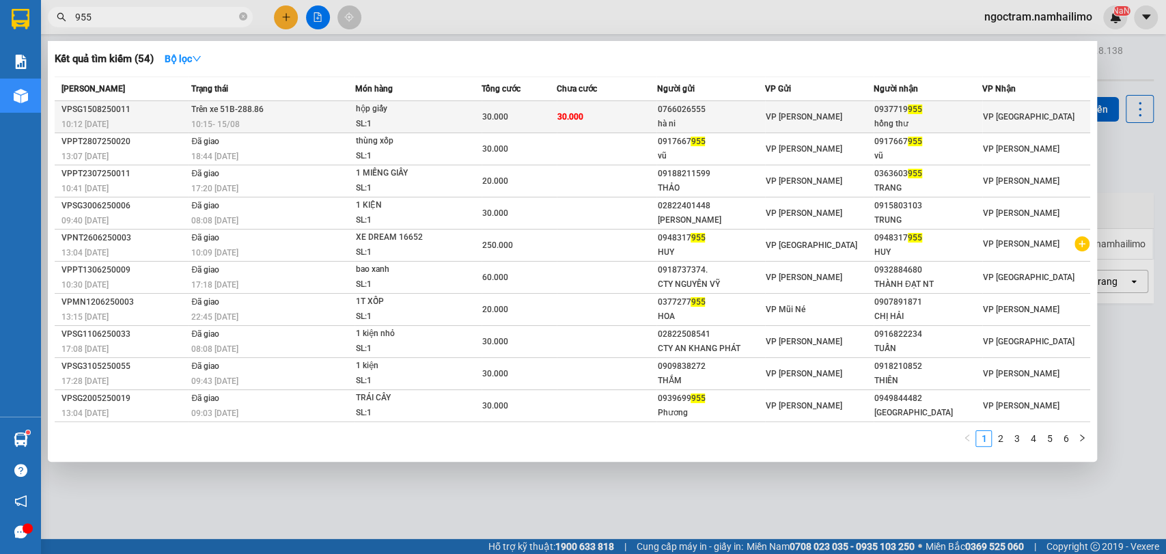
type input "955"
click at [657, 119] on div "hà ni" at bounding box center [710, 124] width 107 height 14
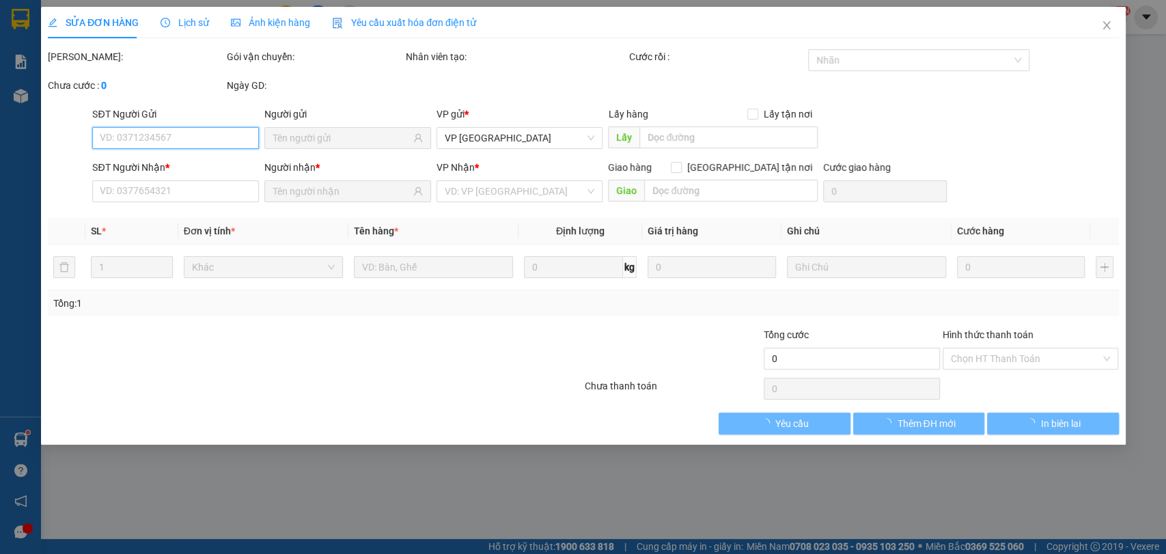
type input "0766026555"
type input "hà ni"
type input "0937719955"
type input "hồng thư"
type input "30.000"
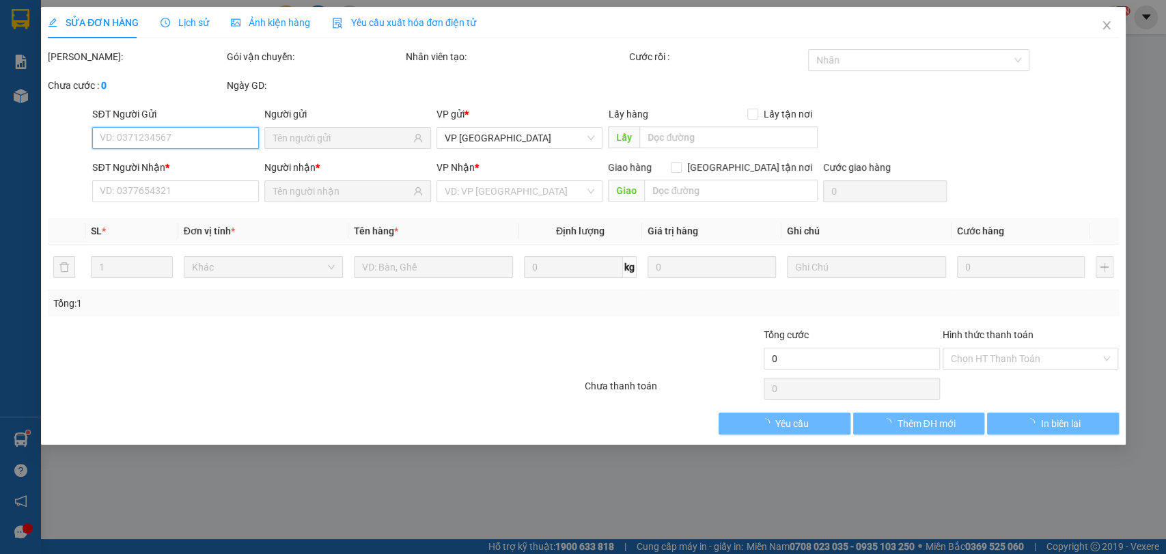
type input "30.000"
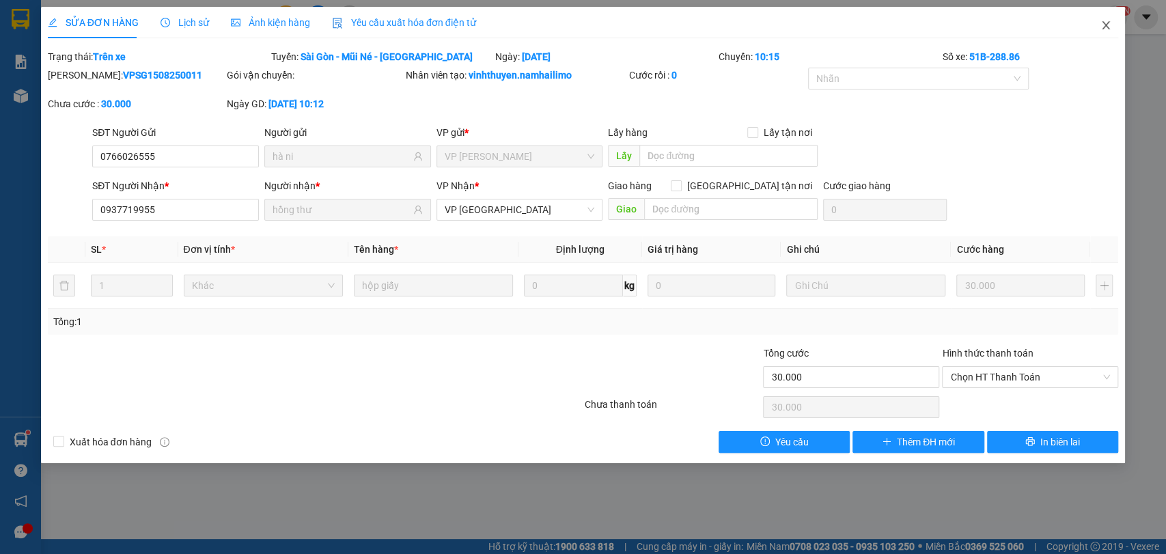
click at [1100, 29] on icon "close" at bounding box center [1105, 25] width 11 height 11
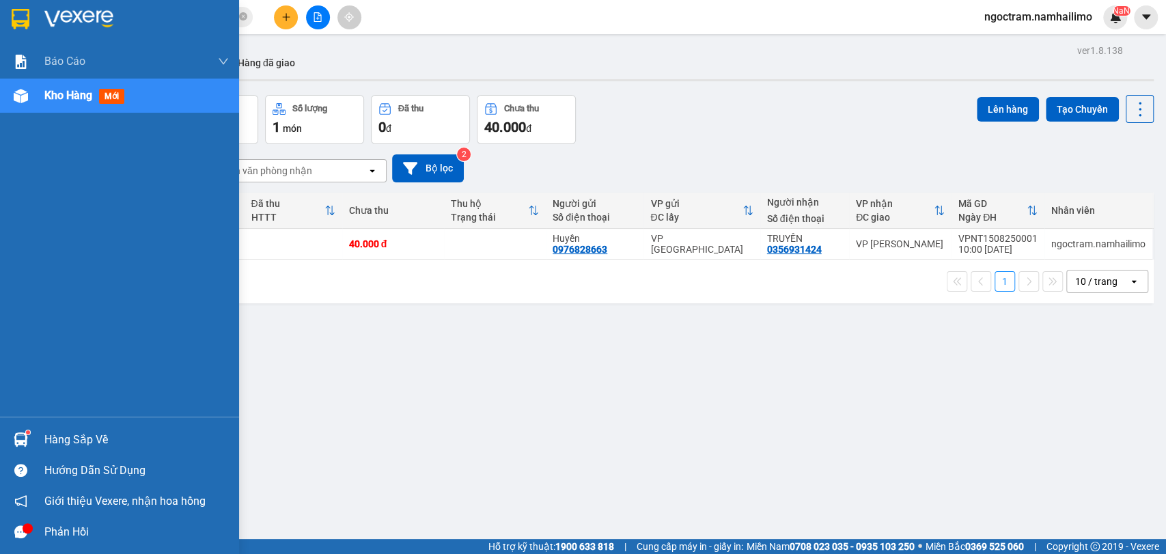
click at [96, 432] on div "Hàng sắp về" at bounding box center [136, 440] width 184 height 20
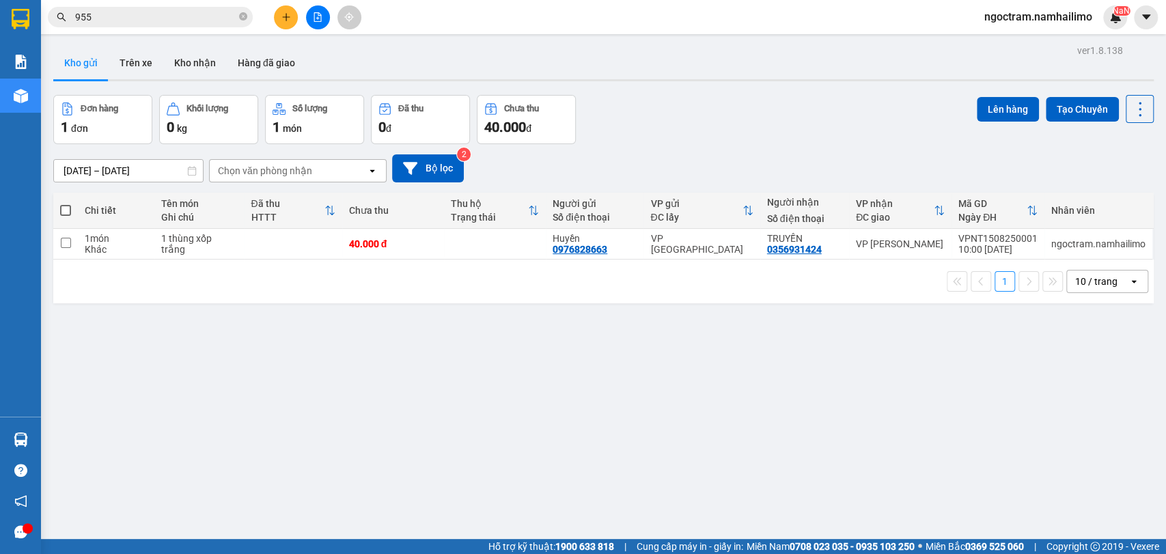
click at [804, 379] on section "Kết quả tìm kiếm ( 54 ) Bộ lọc Mã ĐH Trạng thái Món hàng Tổng cước Chưa cước Ng…" at bounding box center [583, 277] width 1166 height 554
click at [101, 60] on button "Kho gửi" at bounding box center [80, 62] width 55 height 33
click at [154, 60] on button "Trên xe" at bounding box center [136, 62] width 55 height 33
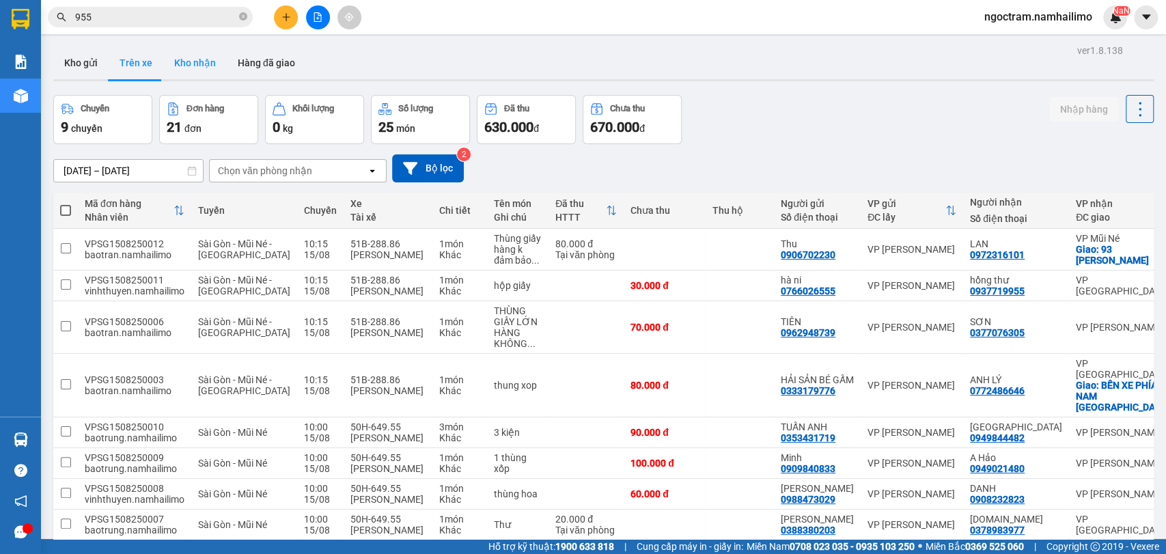
click at [207, 59] on button "Kho nhận" at bounding box center [195, 62] width 64 height 33
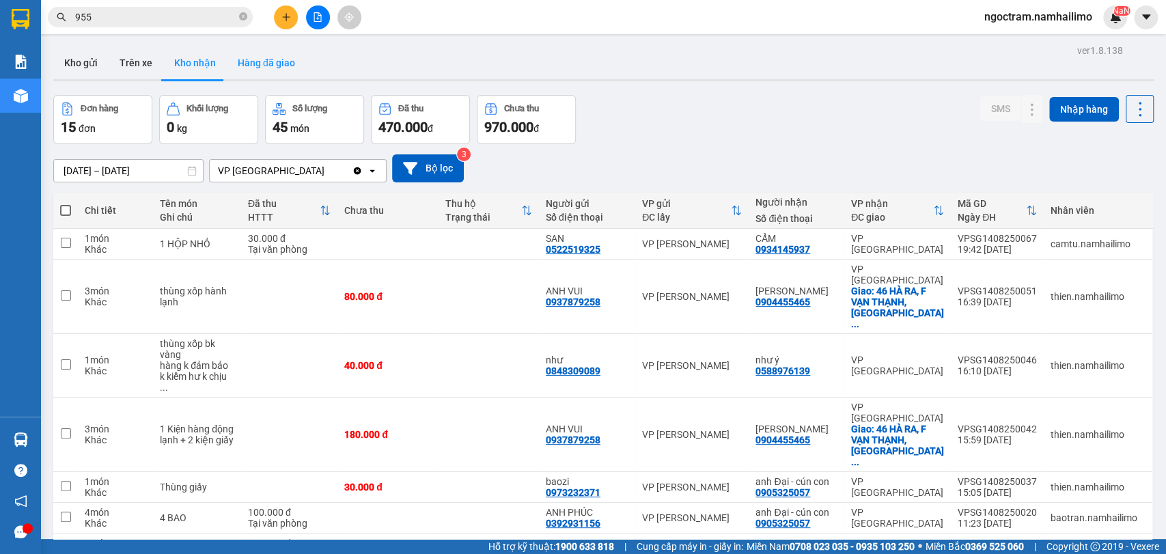
click at [257, 61] on button "Hàng đã giao" at bounding box center [266, 62] width 79 height 33
